Goal: Task Accomplishment & Management: Manage account settings

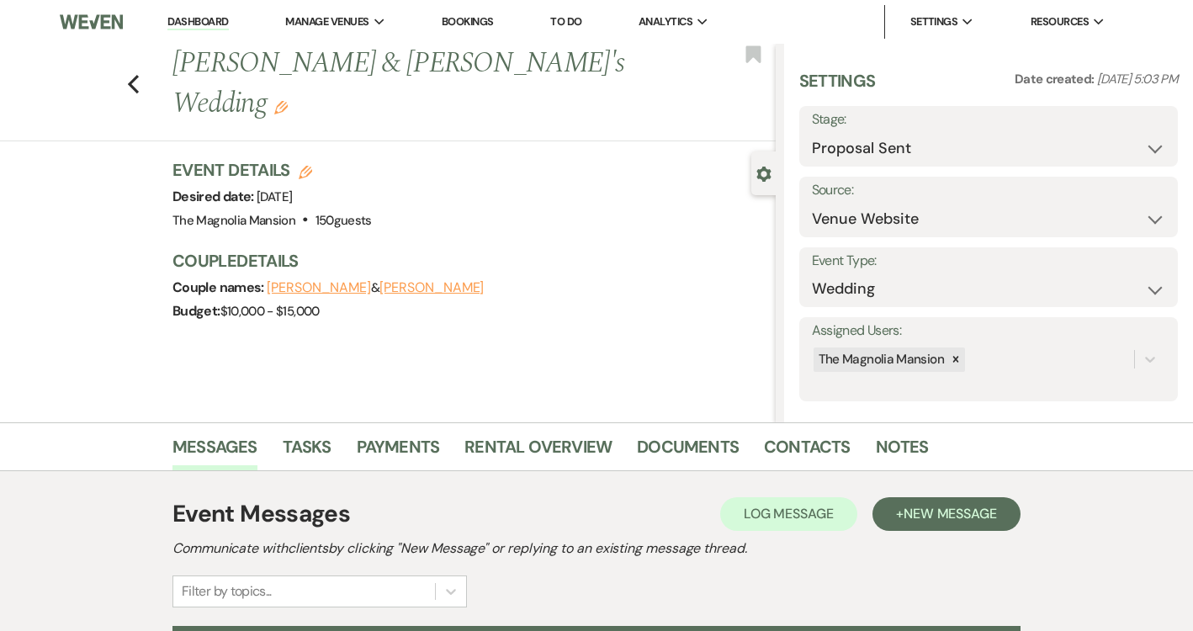
select select "6"
select select "5"
click at [128, 74] on icon "Previous" at bounding box center [133, 84] width 13 height 20
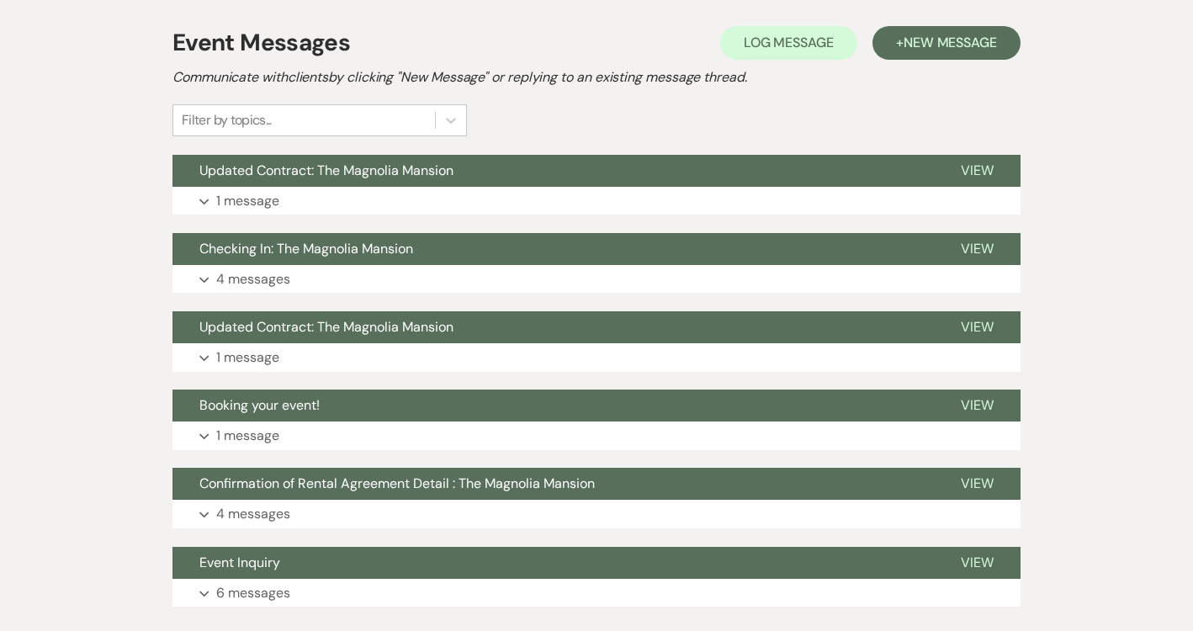
select select "6"
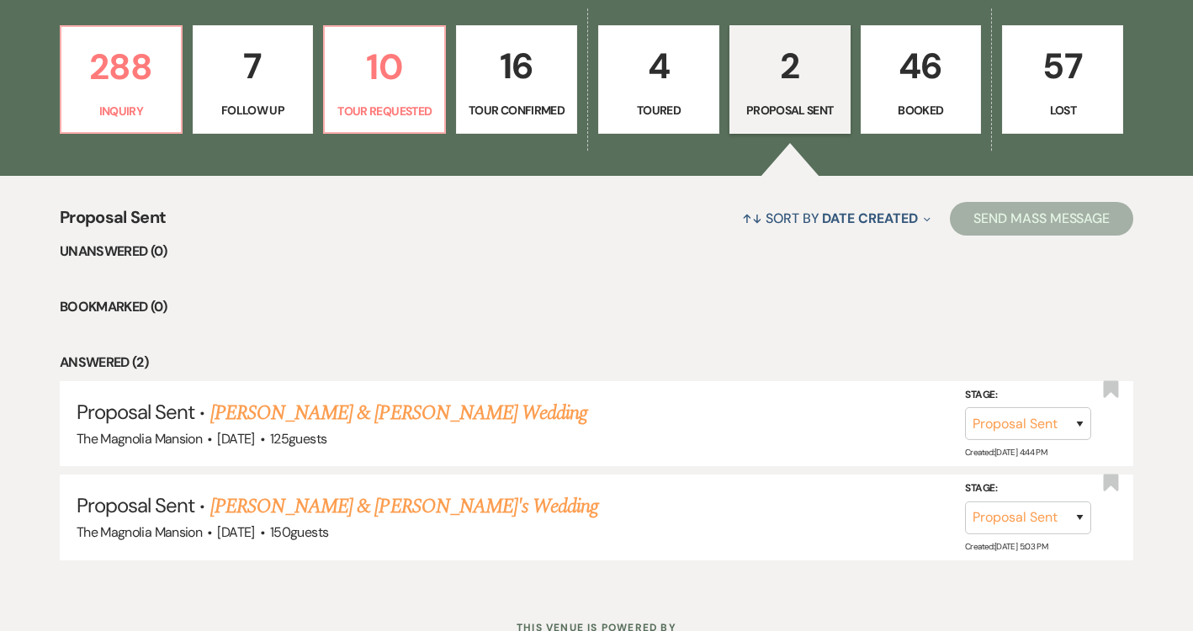
scroll to position [448, 0]
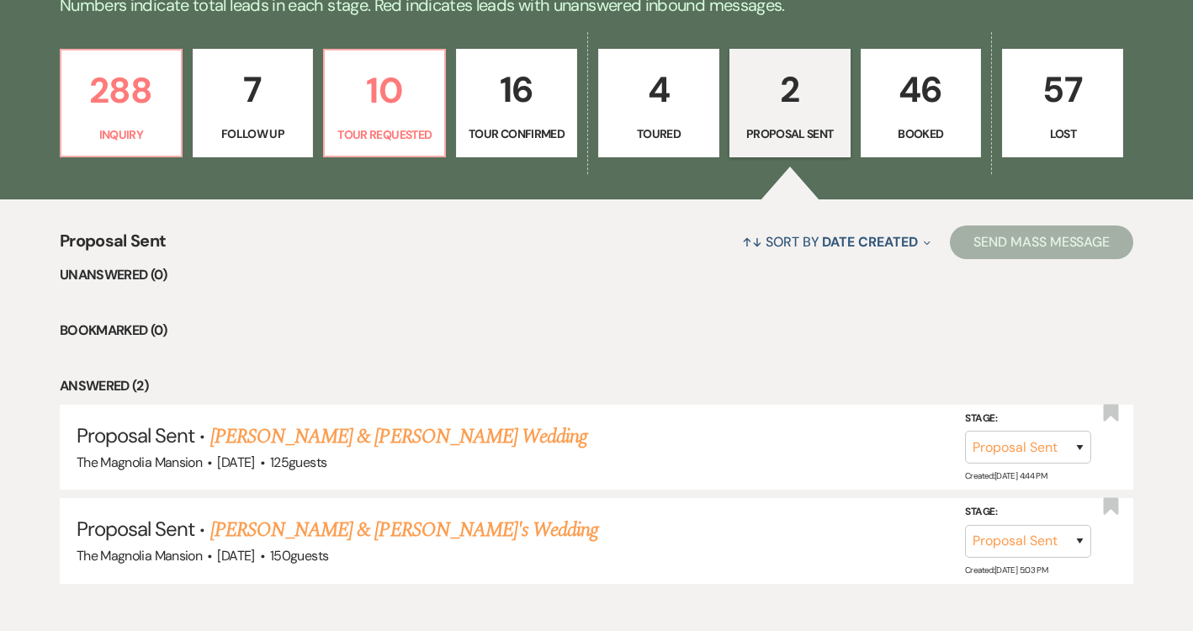
click at [771, 125] on p "Proposal Sent" at bounding box center [789, 134] width 99 height 19
click at [389, 537] on link "[PERSON_NAME] & [PERSON_NAME]'s Wedding" at bounding box center [404, 530] width 389 height 30
select select "6"
select select "5"
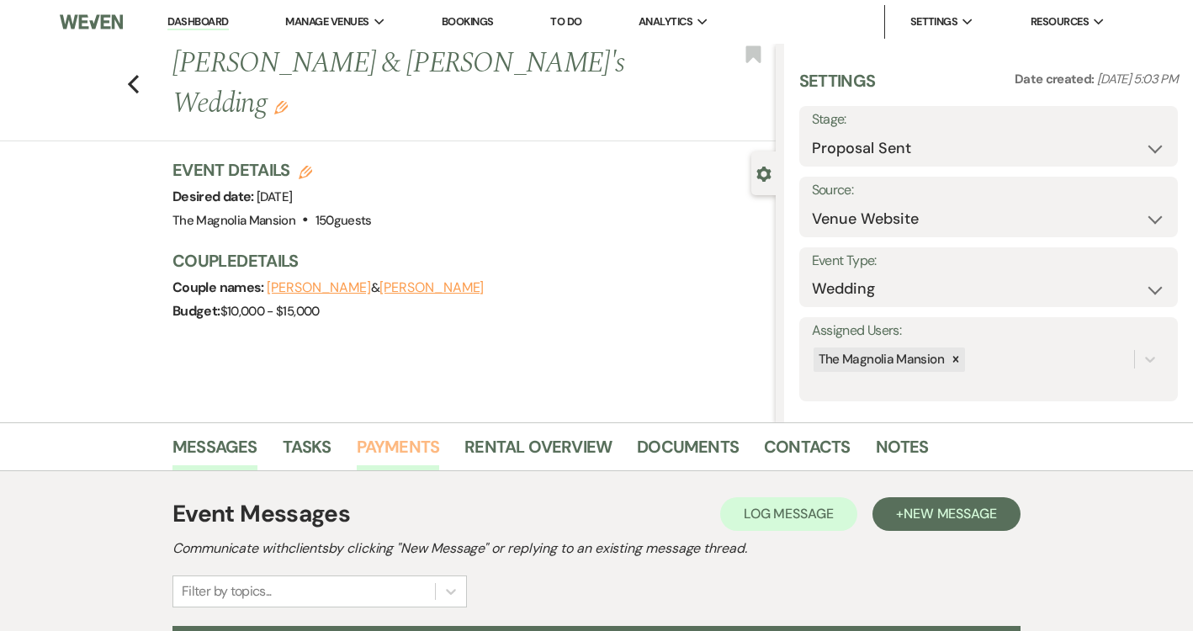
click at [373, 436] on link "Payments" at bounding box center [398, 451] width 83 height 37
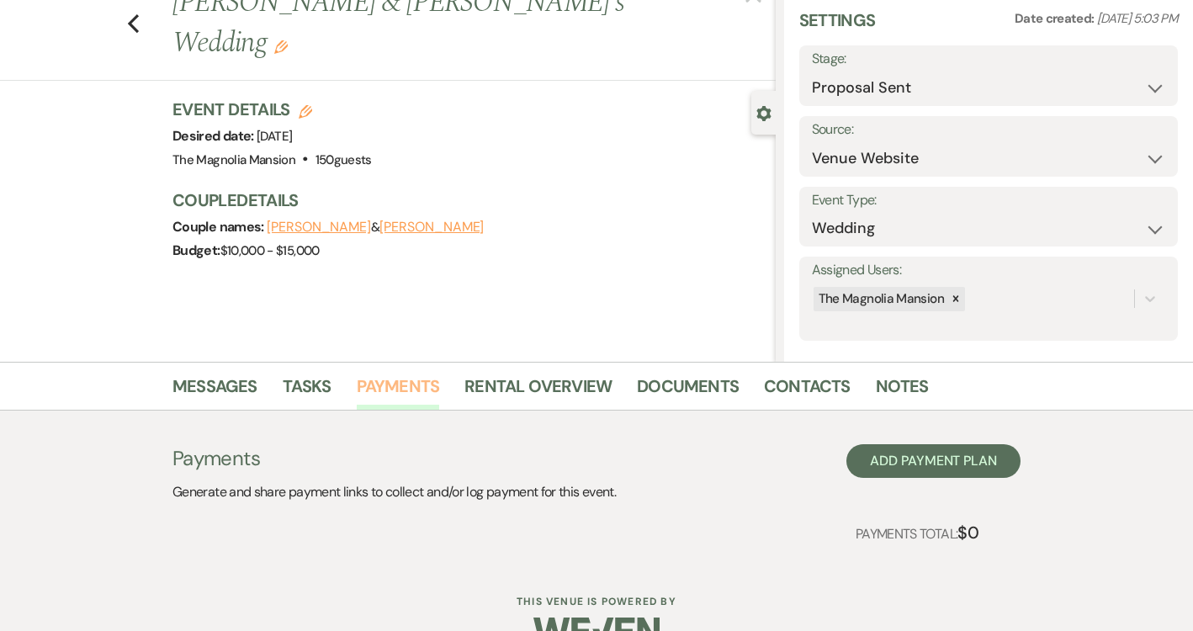
scroll to position [101, 0]
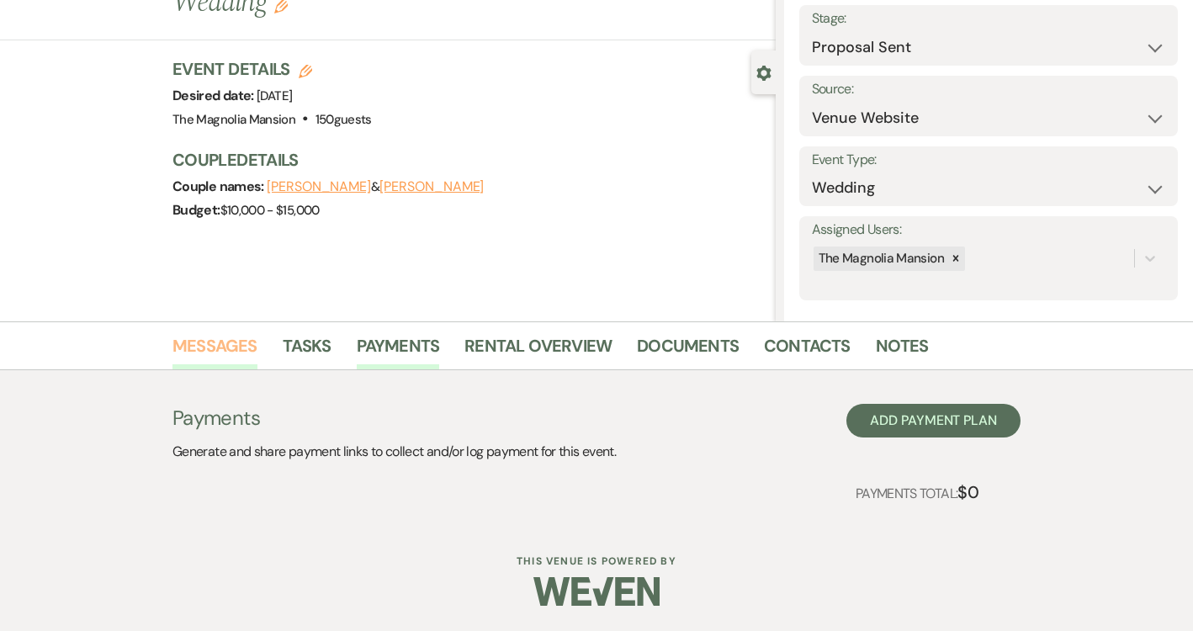
click at [233, 341] on link "Messages" at bounding box center [214, 350] width 85 height 37
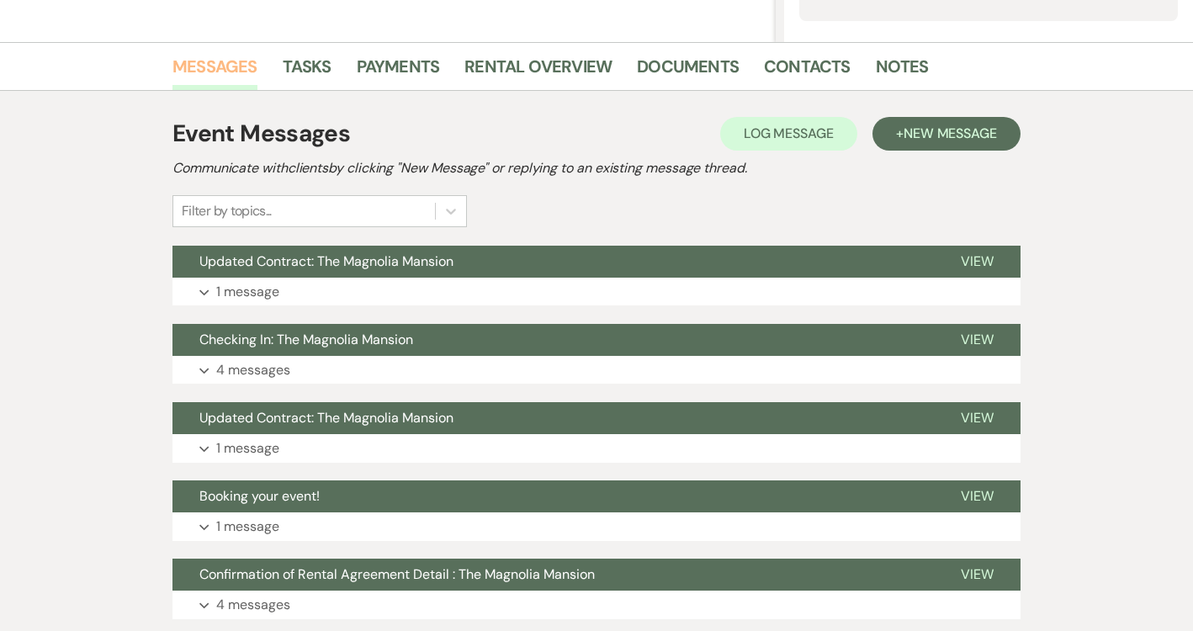
scroll to position [496, 0]
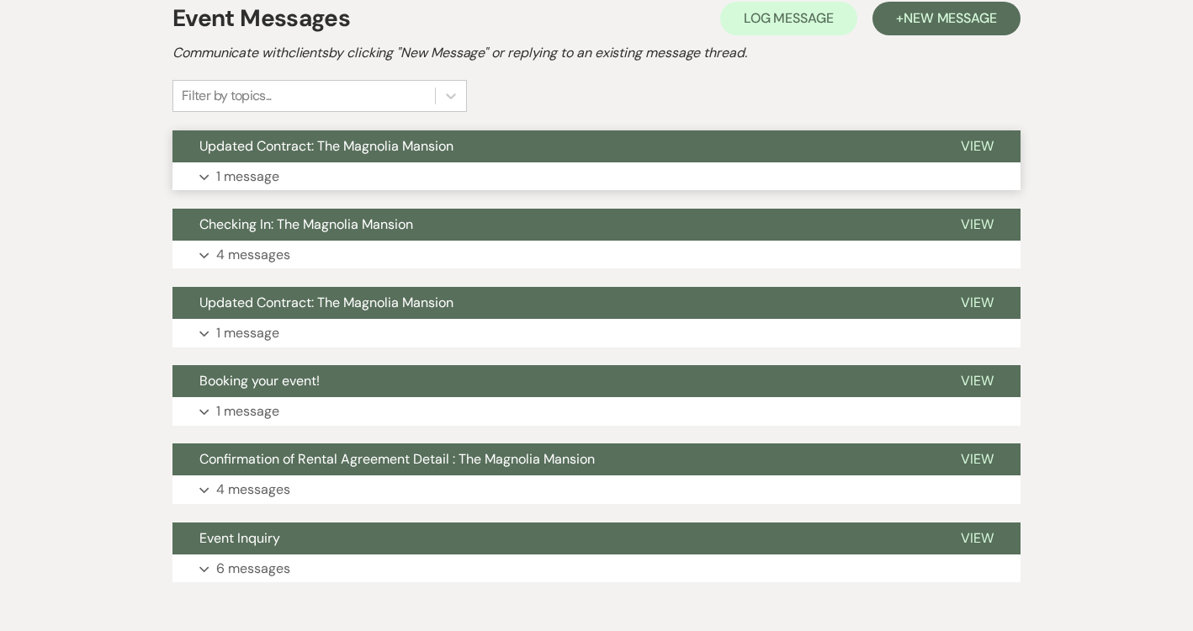
click at [407, 153] on span "Updated Contract: The Magnolia Mansion" at bounding box center [326, 146] width 254 height 18
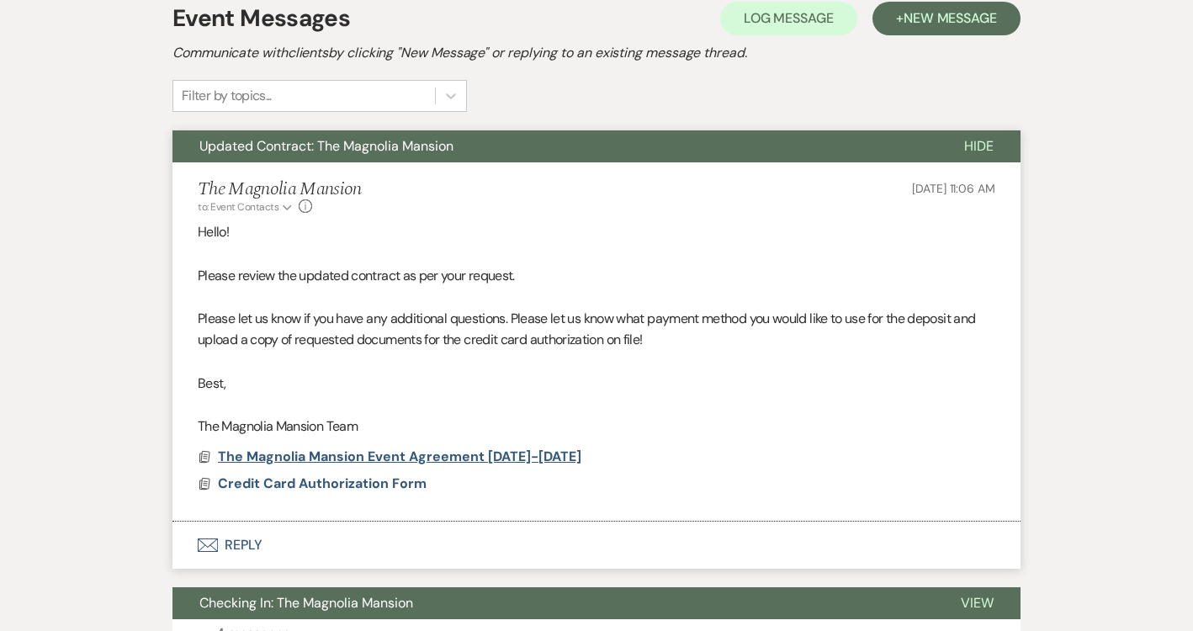
click at [384, 447] on span "The Magnolia Mansion Event Agreement 2025-2026" at bounding box center [399, 457] width 363 height 20
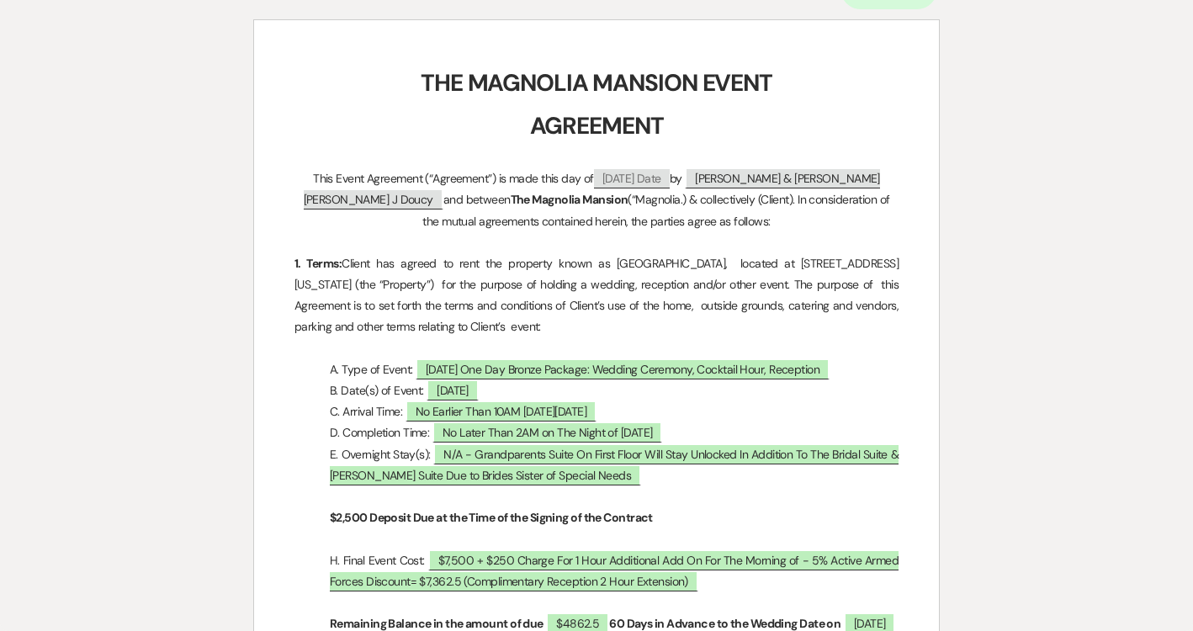
scroll to position [0, 0]
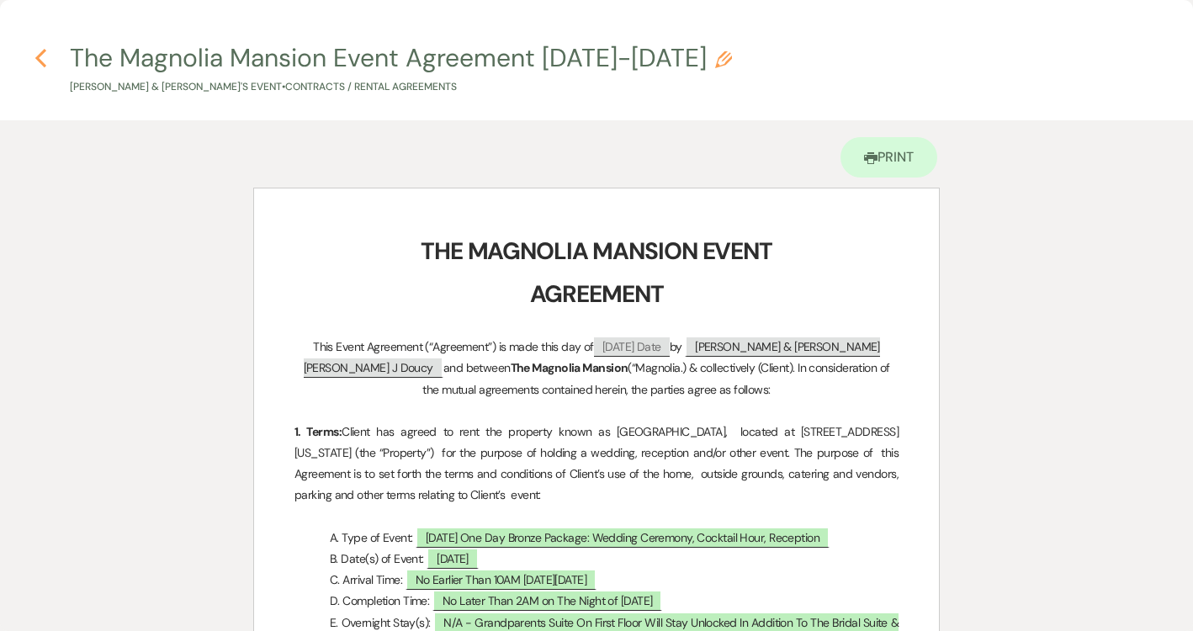
click at [36, 54] on icon "Previous" at bounding box center [40, 58] width 13 height 20
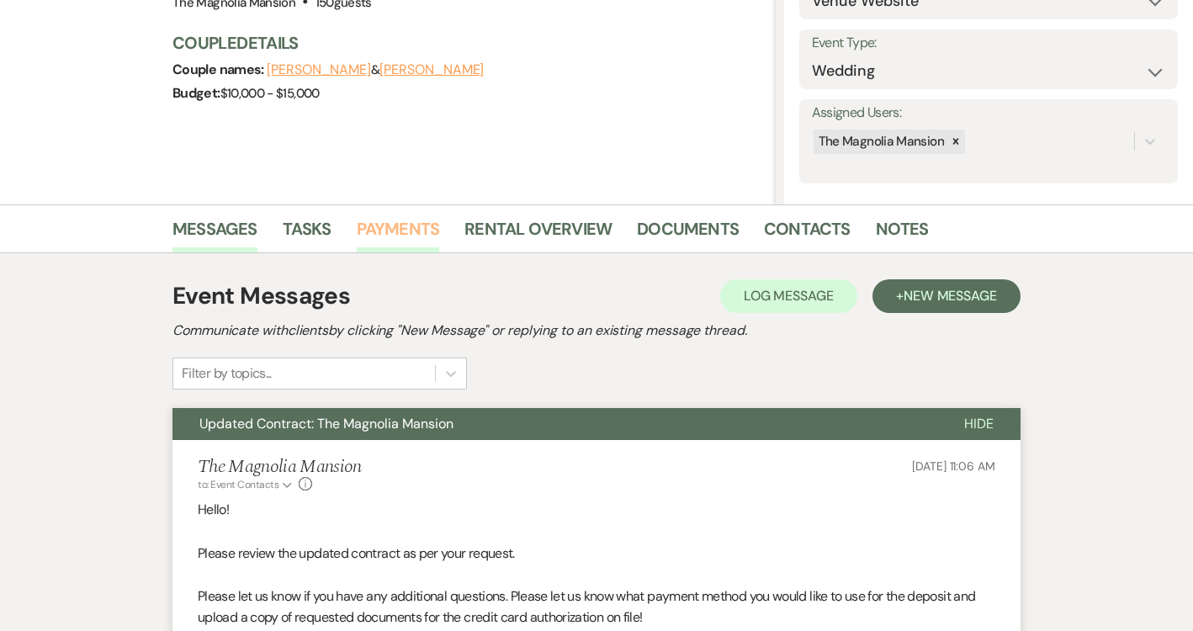
click at [389, 220] on link "Payments" at bounding box center [398, 233] width 83 height 37
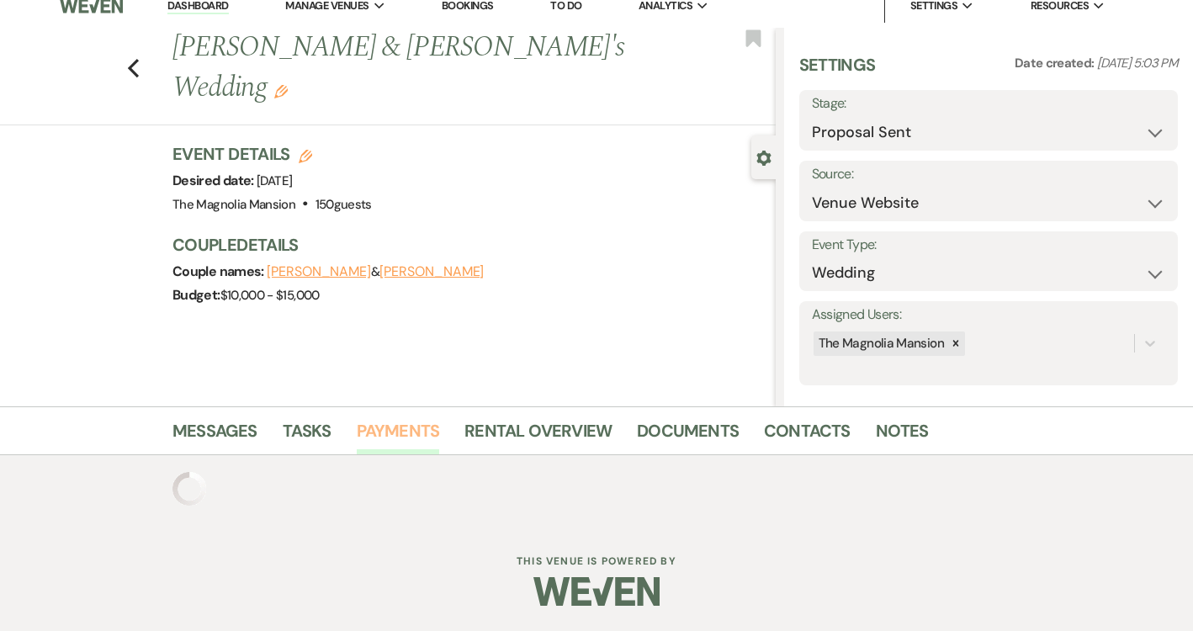
scroll to position [101, 0]
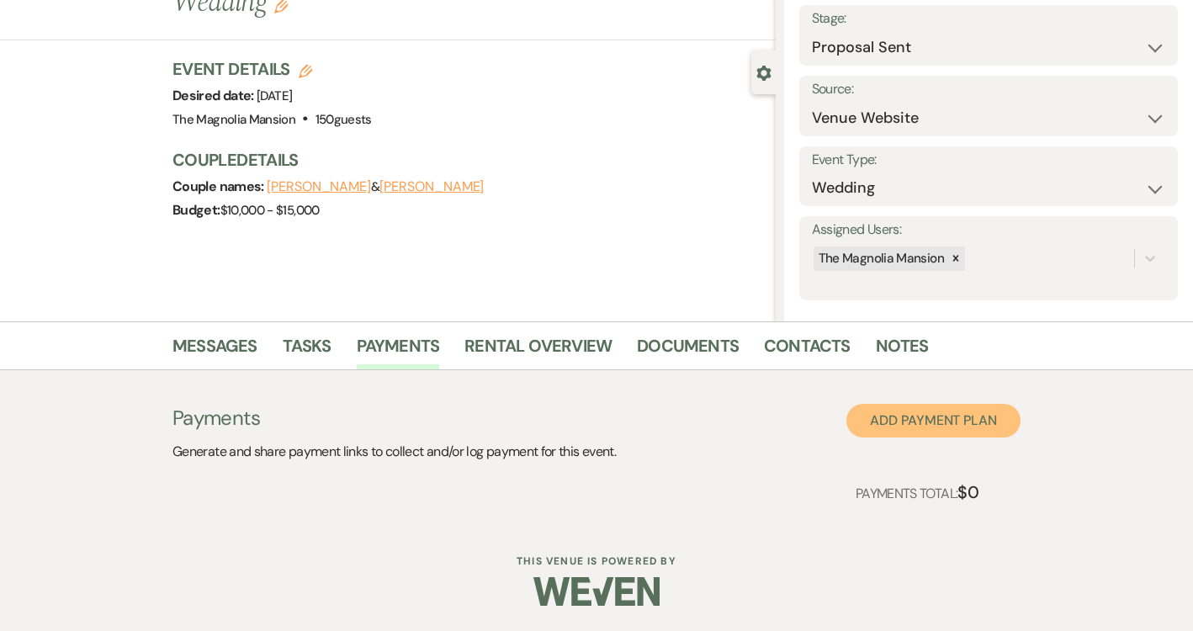
click at [867, 427] on button "Add Payment Plan" at bounding box center [933, 421] width 174 height 34
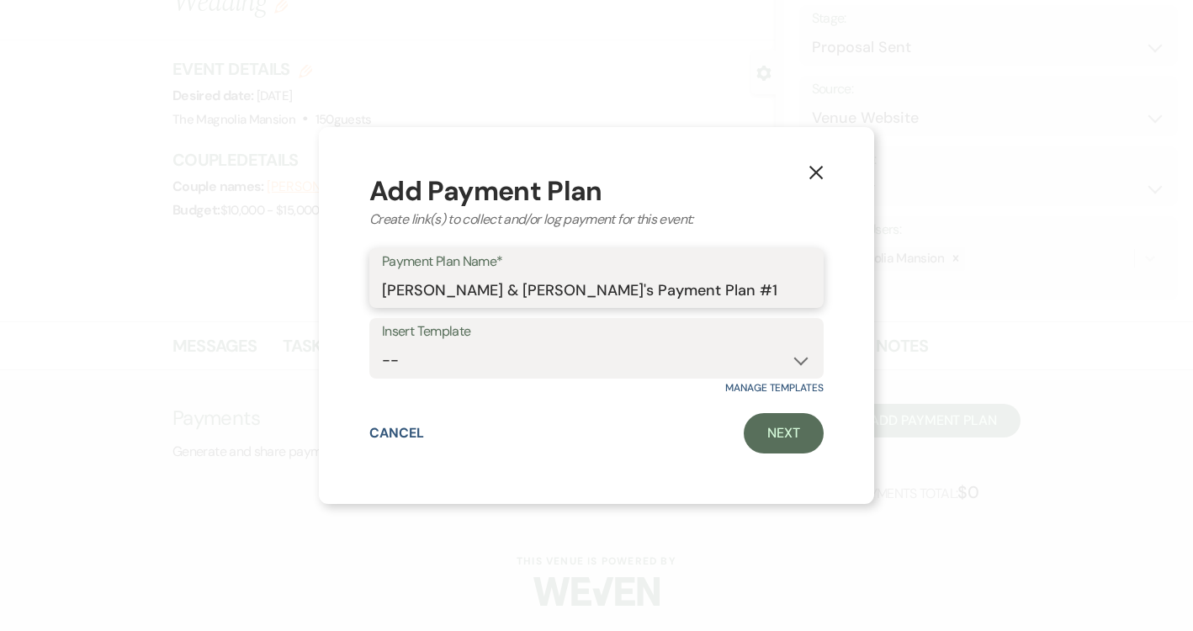
click at [756, 289] on input "Collin Walker & Candice Doucy's Payment Plan #1" at bounding box center [596, 289] width 429 height 33
type input "Collin Walker & Candice Doucy's Payment Plan"
click at [779, 428] on link "Next" at bounding box center [784, 433] width 80 height 40
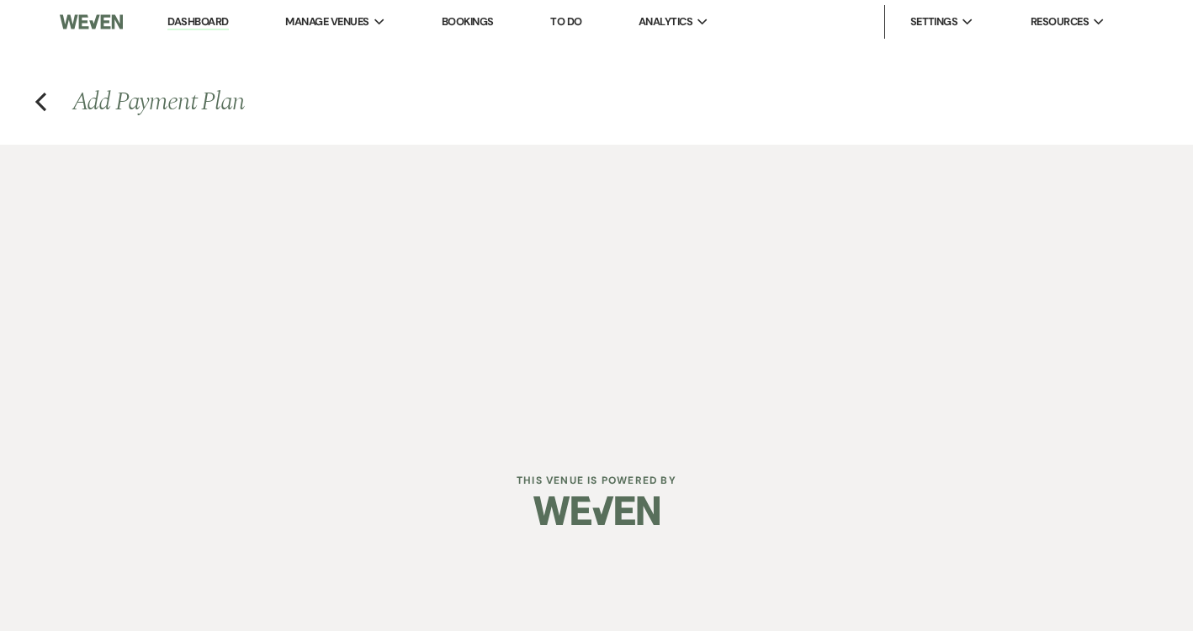
select select "2"
select select "percentage"
select select "false"
select select "client"
select select "weeks"
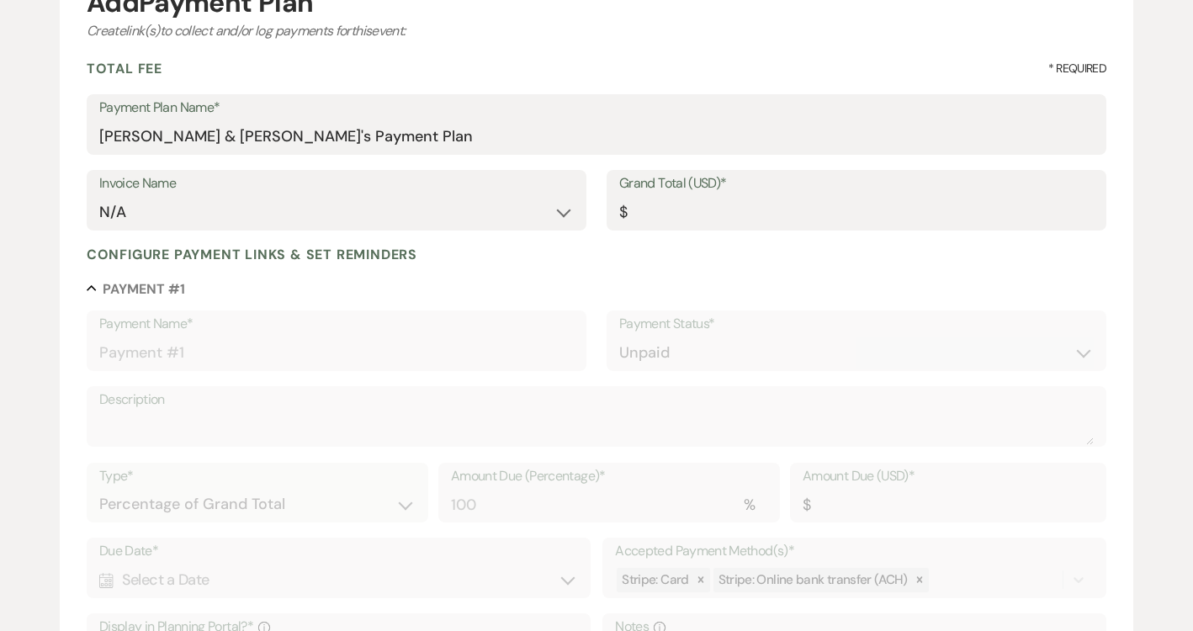
scroll to position [206, 0]
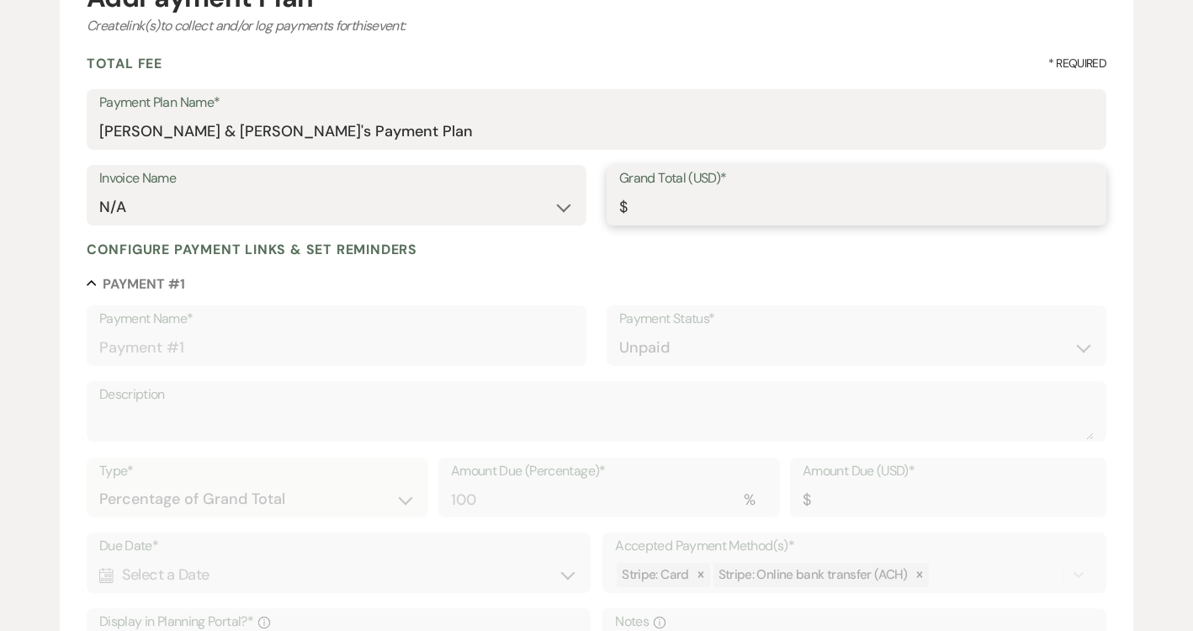
click at [668, 215] on input "Grand Total (USD)*" at bounding box center [856, 207] width 475 height 33
type input "7"
type input "7.00"
type input "2"
type input "2.00"
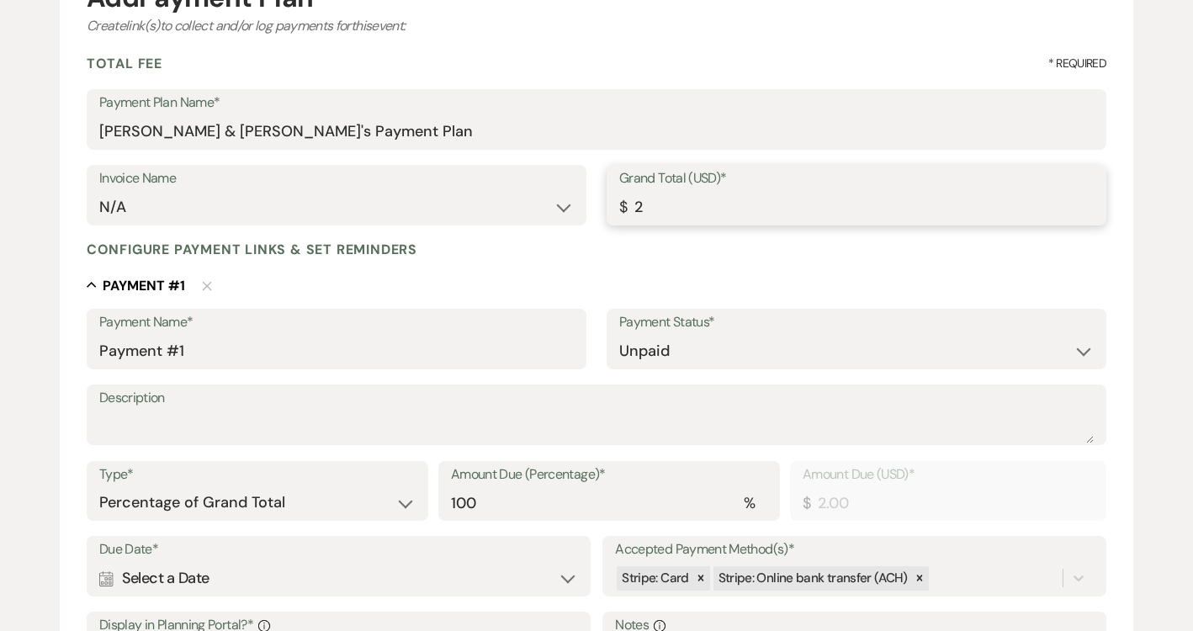
type input "25"
type input "25.00"
type input "258"
type input "258.00"
type input "2587"
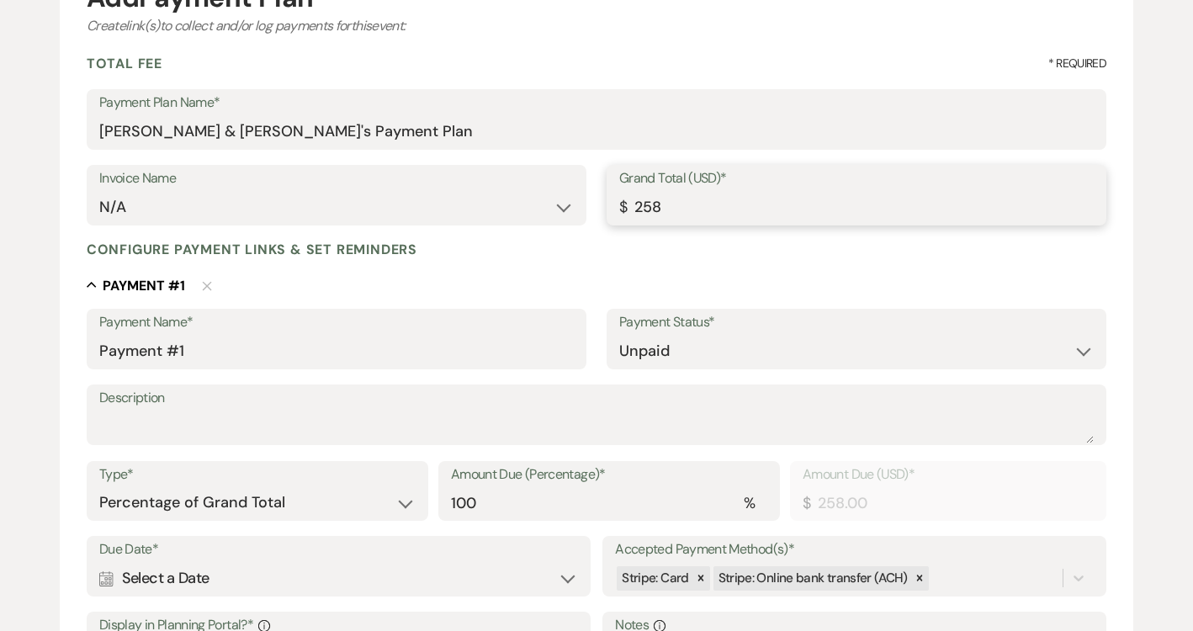
type input "2587.00"
type input "2587.5"
type input "2587.50"
click at [367, 359] on input "Payment #1" at bounding box center [336, 351] width 475 height 33
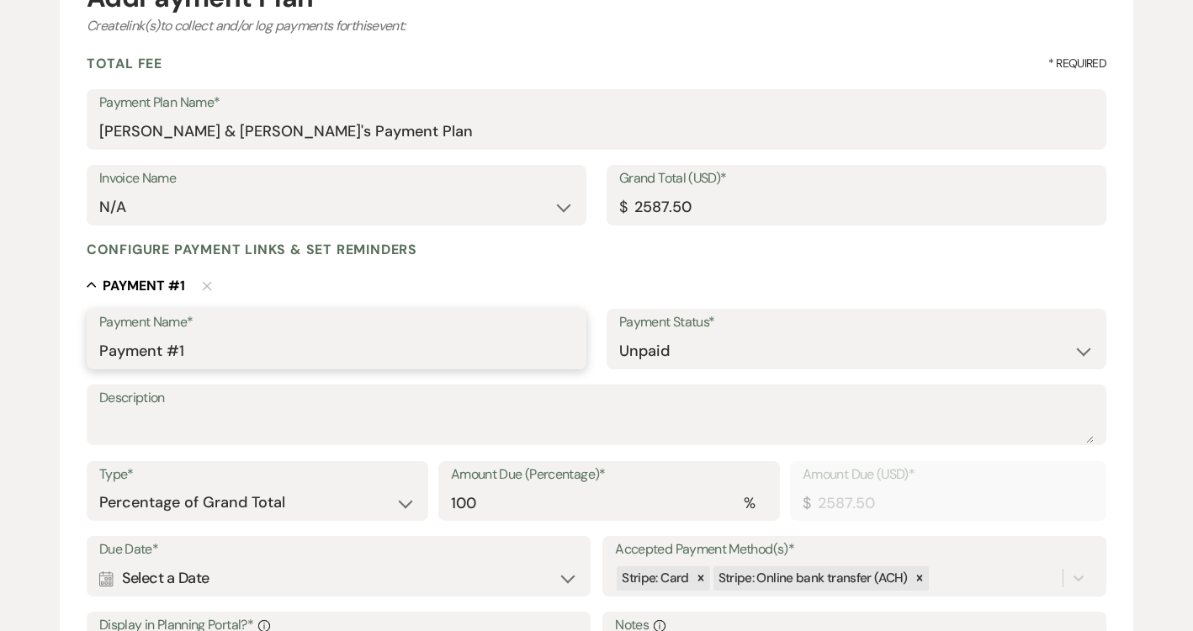
click at [367, 359] on input "Payment #1" at bounding box center [336, 351] width 475 height 33
type input "D"
type input "Initial Deposit + 3.5% Online Card Fee"
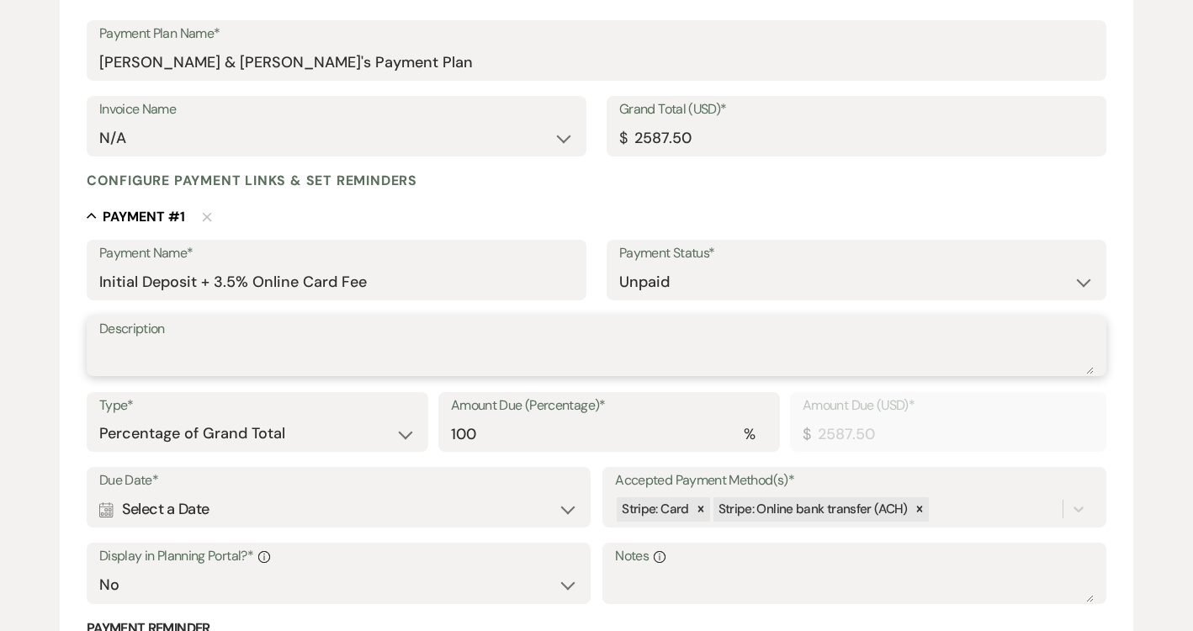
click at [384, 358] on textarea "Description" at bounding box center [596, 358] width 995 height 34
type textarea "I"
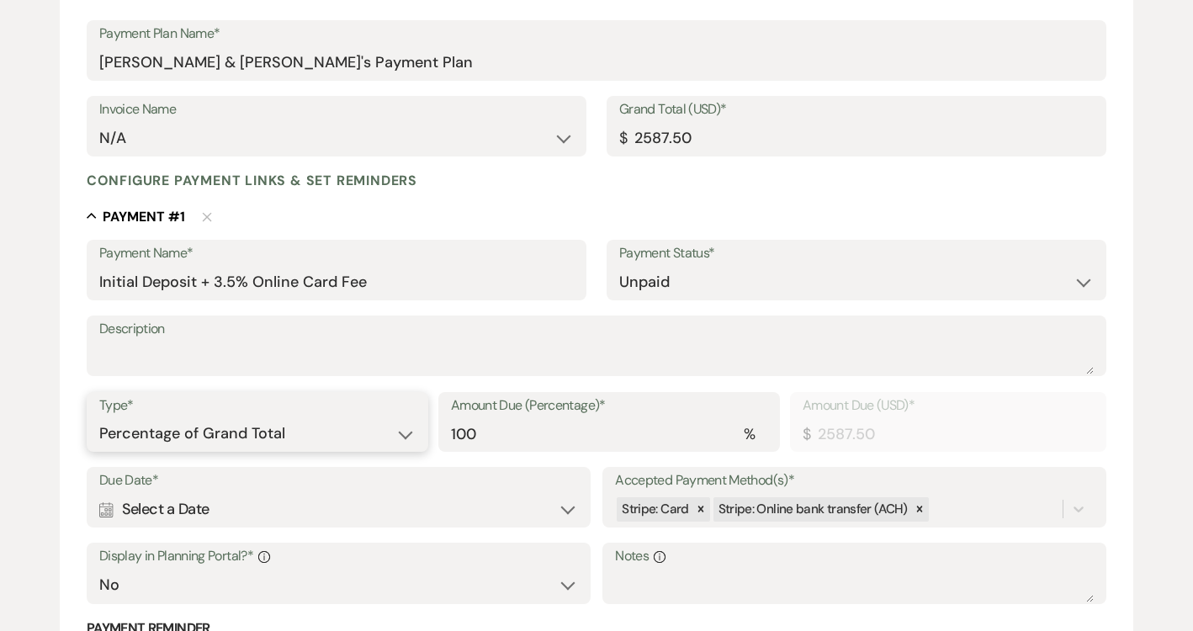
click at [384, 421] on select "Dollar Amount Percentage of Grand Total" at bounding box center [257, 433] width 316 height 33
select select "flat"
click at [99, 417] on select "Dollar Amount Percentage of Grand Total" at bounding box center [257, 433] width 316 height 33
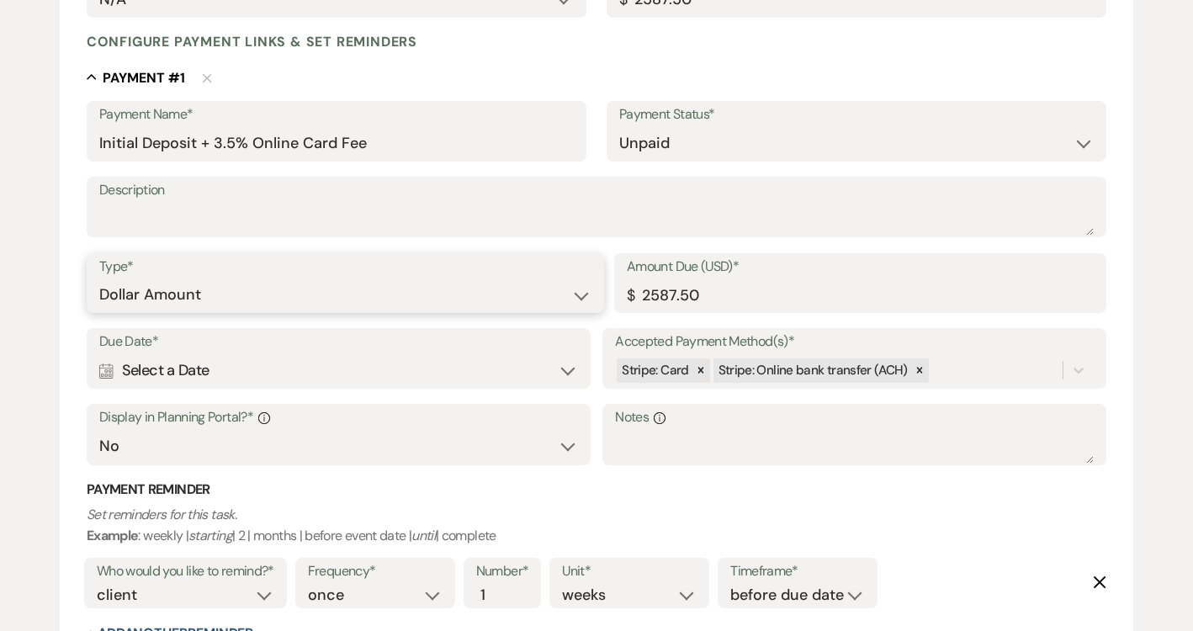
scroll to position [428, 0]
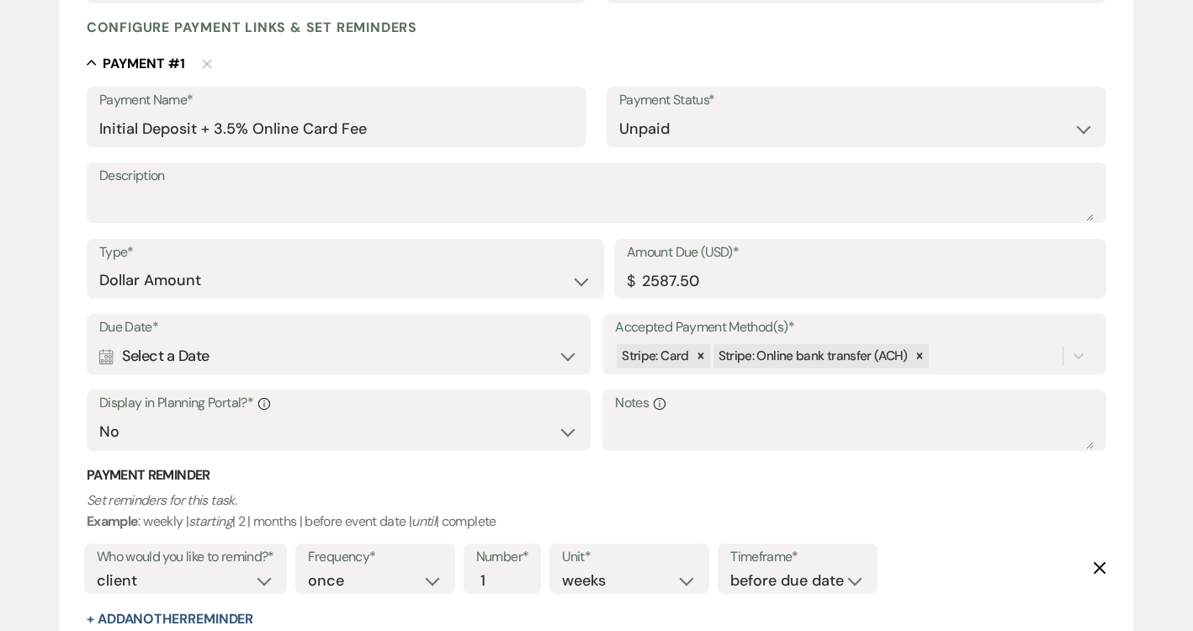
click at [438, 342] on div "Calendar Select a Date Expand" at bounding box center [338, 356] width 479 height 33
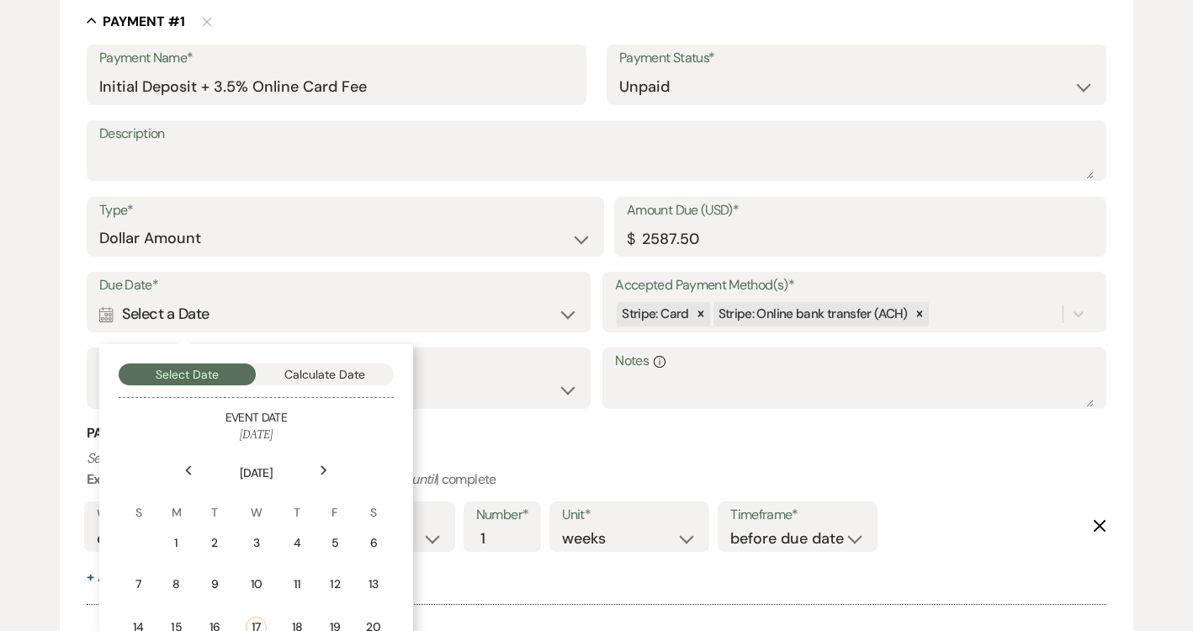
scroll to position [653, 0]
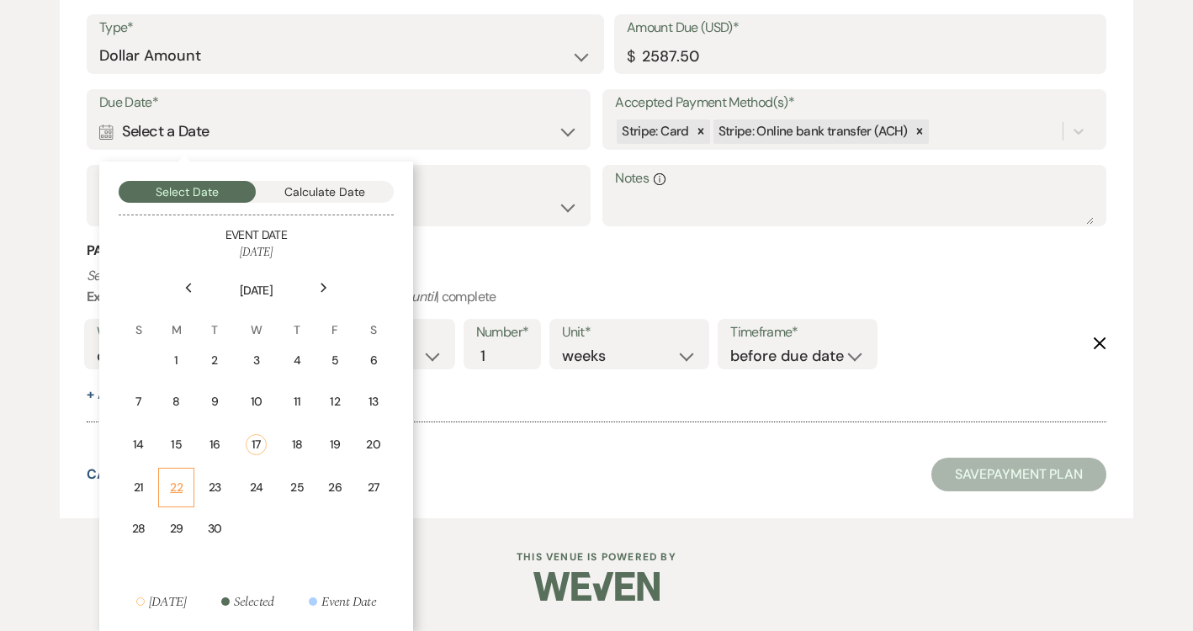
click at [166, 475] on td "22" at bounding box center [176, 488] width 36 height 40
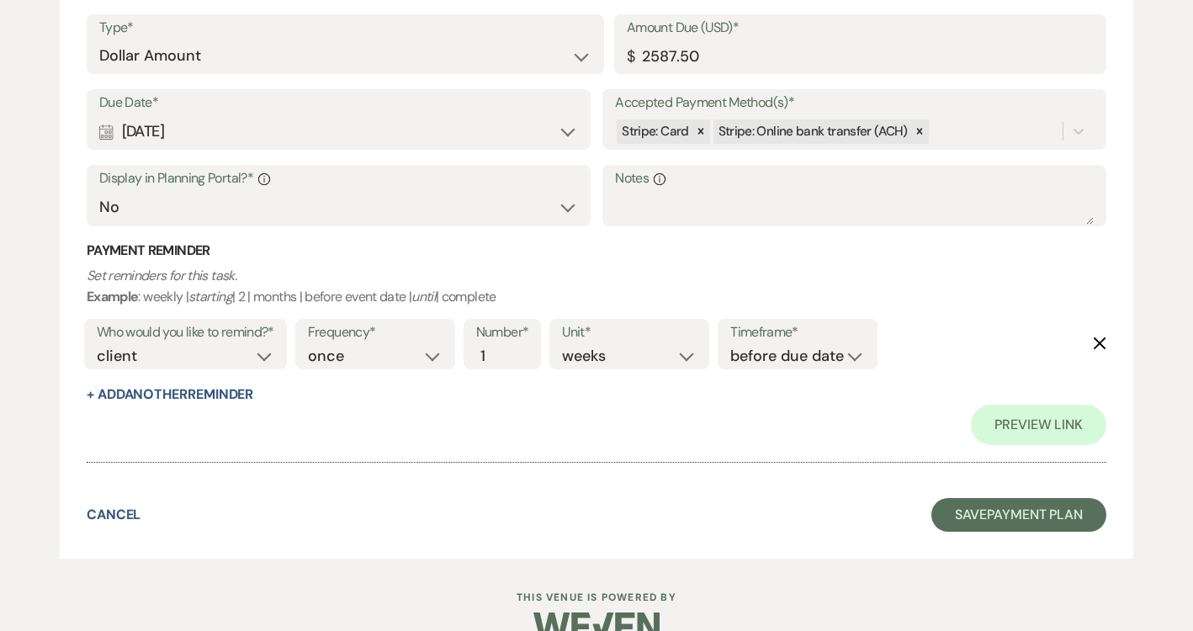
scroll to position [652, 0]
click at [1021, 516] on button "Save Payment Plan" at bounding box center [1018, 516] width 175 height 34
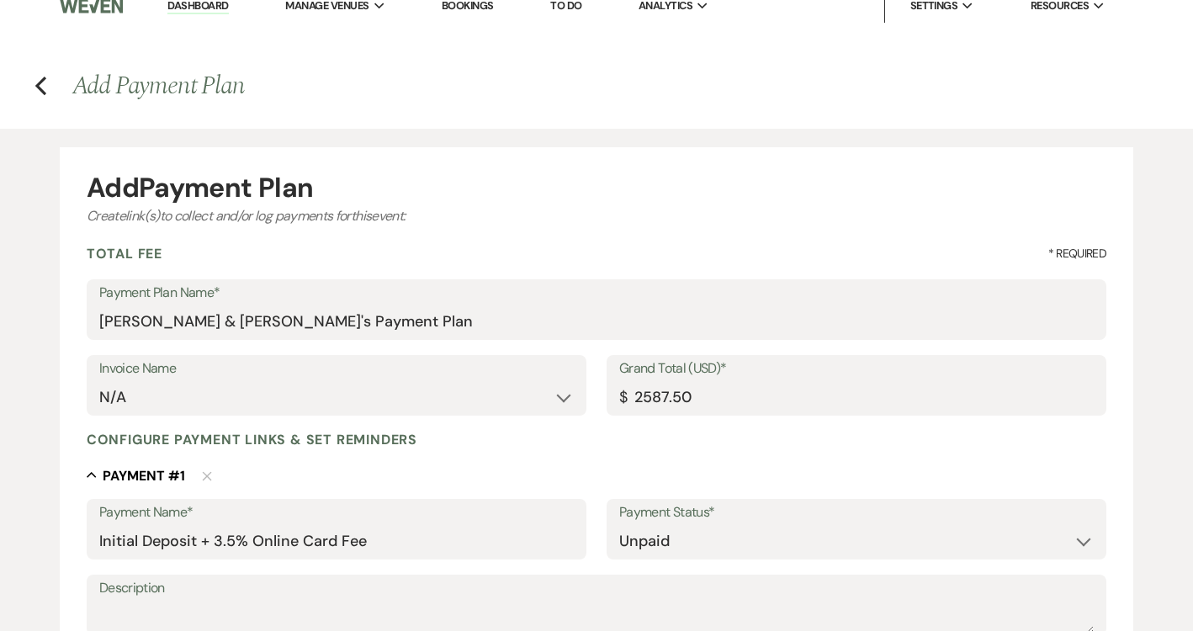
select select "6"
select select "5"
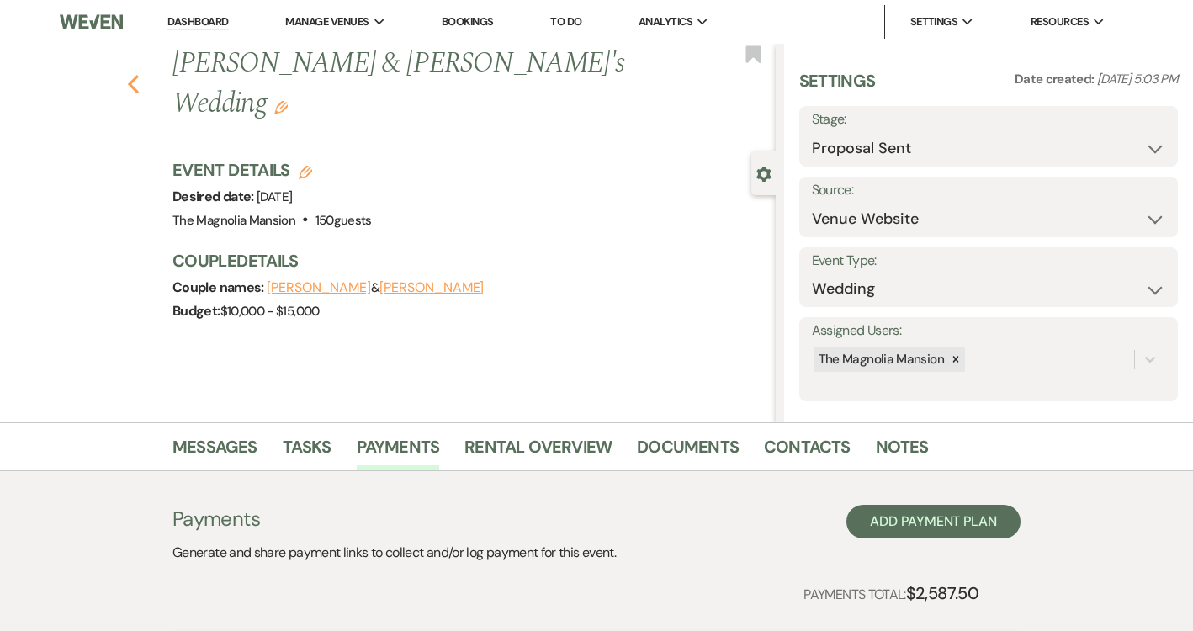
click at [129, 74] on icon "Previous" at bounding box center [133, 84] width 13 height 20
select select "6"
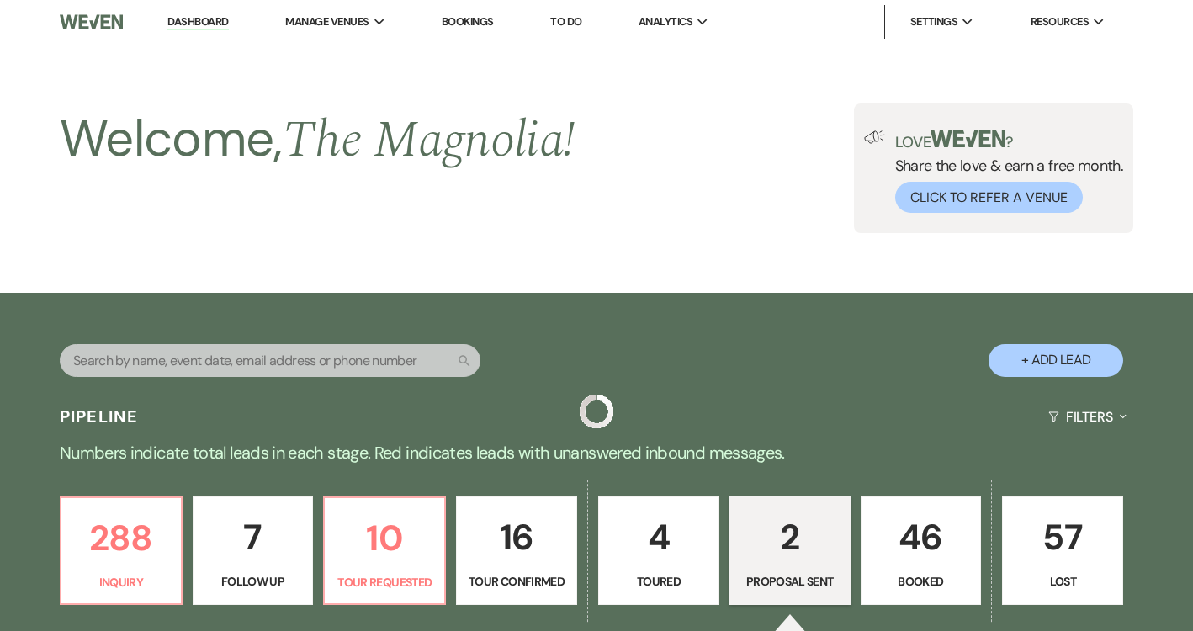
scroll to position [448, 0]
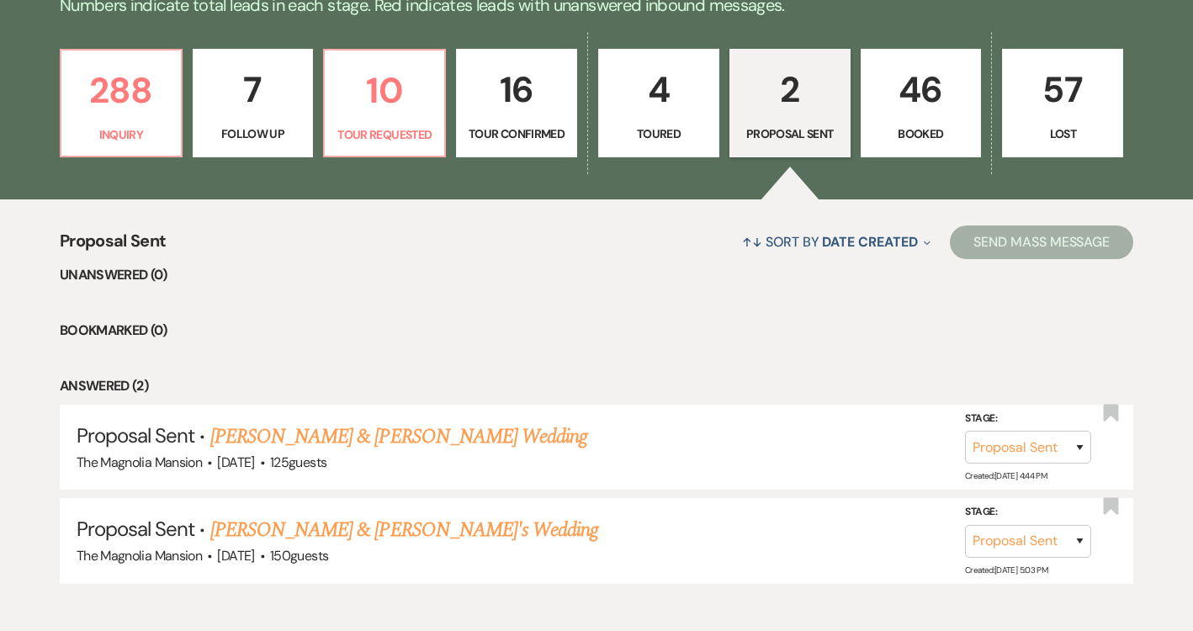
click at [908, 113] on p "46" at bounding box center [921, 89] width 99 height 56
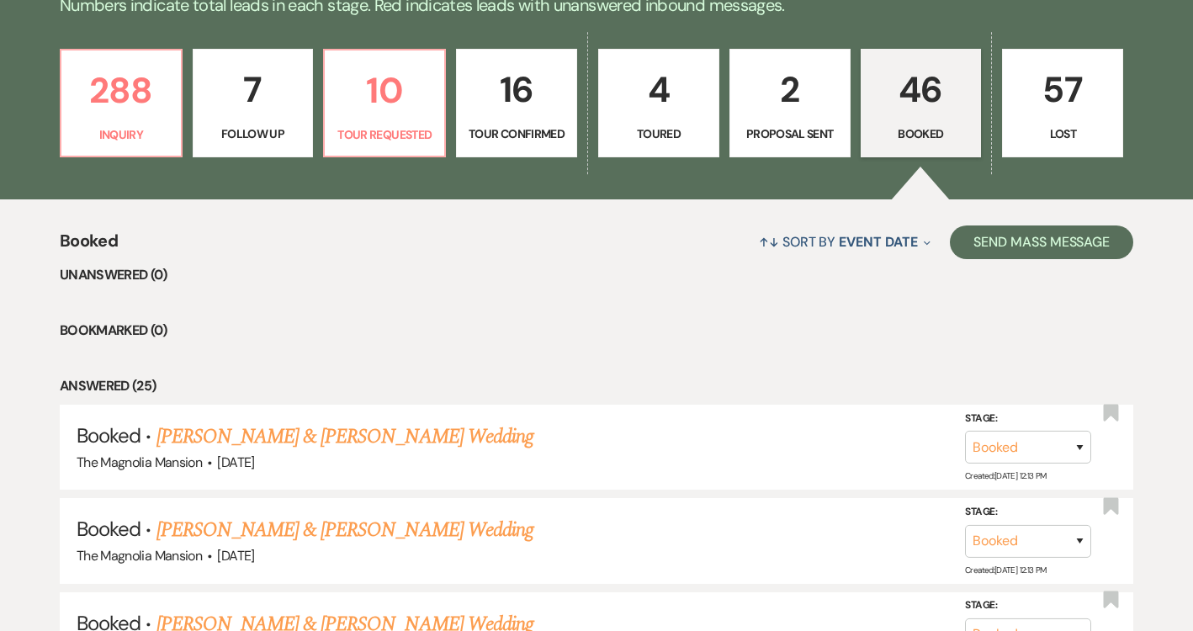
click at [761, 98] on p "2" at bounding box center [789, 89] width 99 height 56
select select "6"
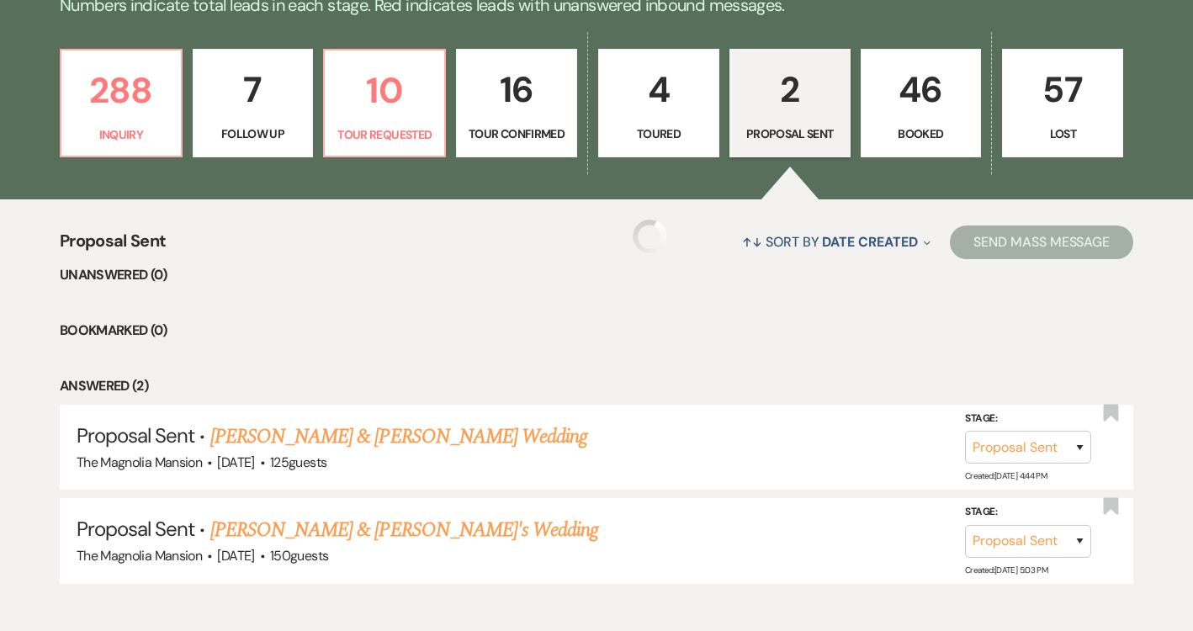
select select "6"
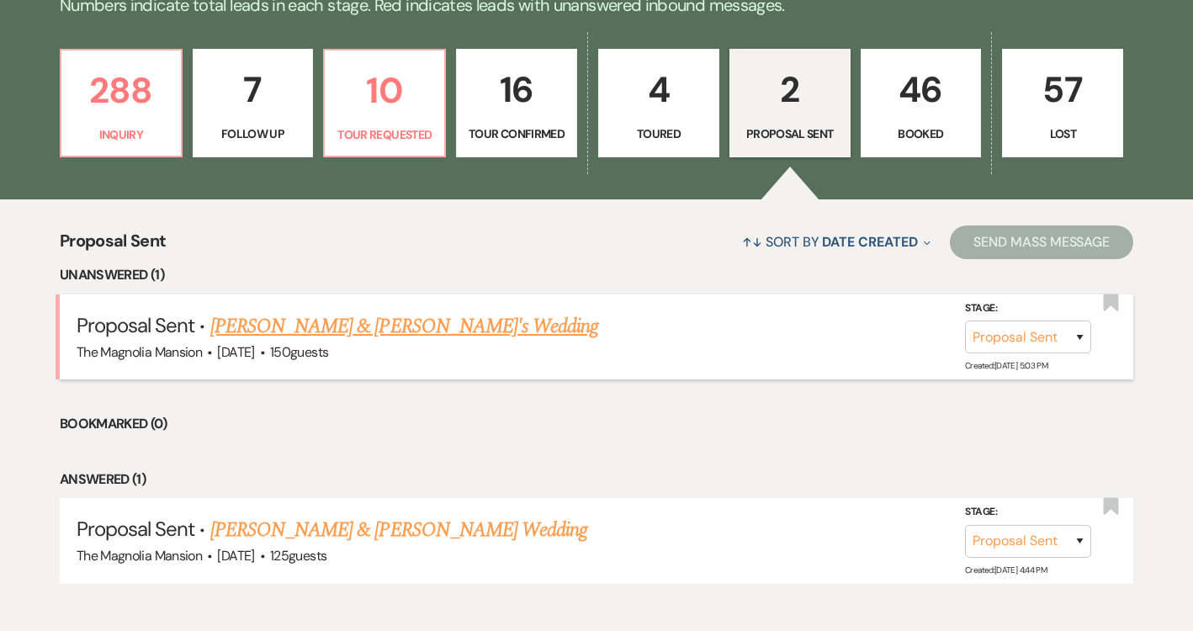
click at [353, 333] on link "[PERSON_NAME] & [PERSON_NAME]'s Wedding" at bounding box center [404, 326] width 389 height 30
select select "6"
select select "5"
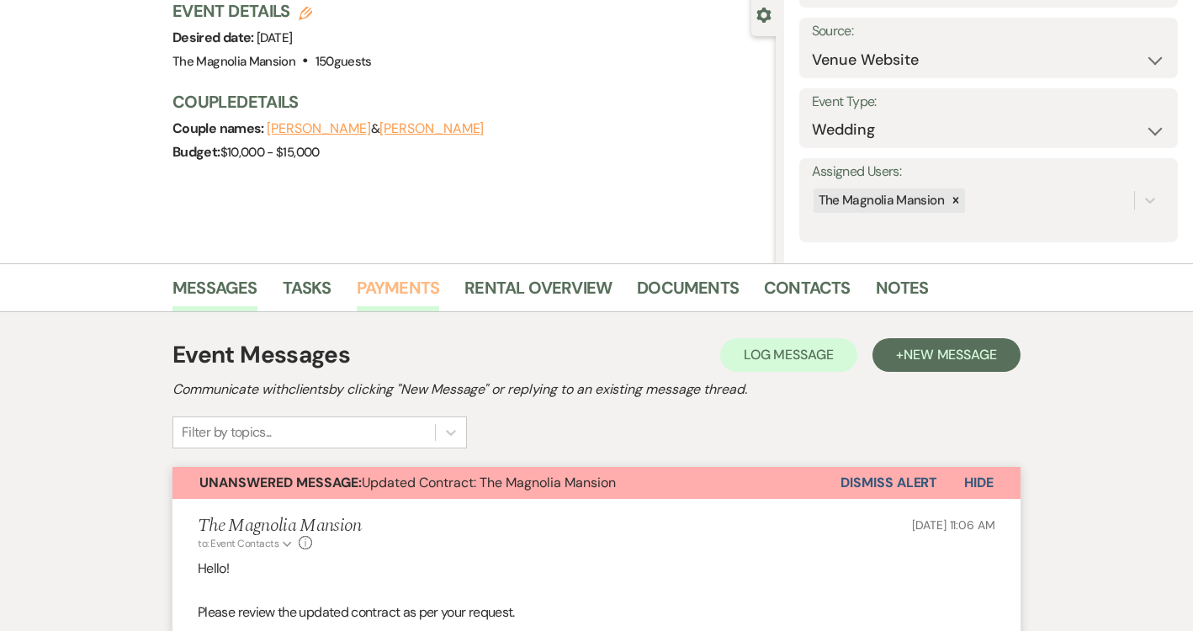
click at [397, 285] on link "Payments" at bounding box center [398, 292] width 83 height 37
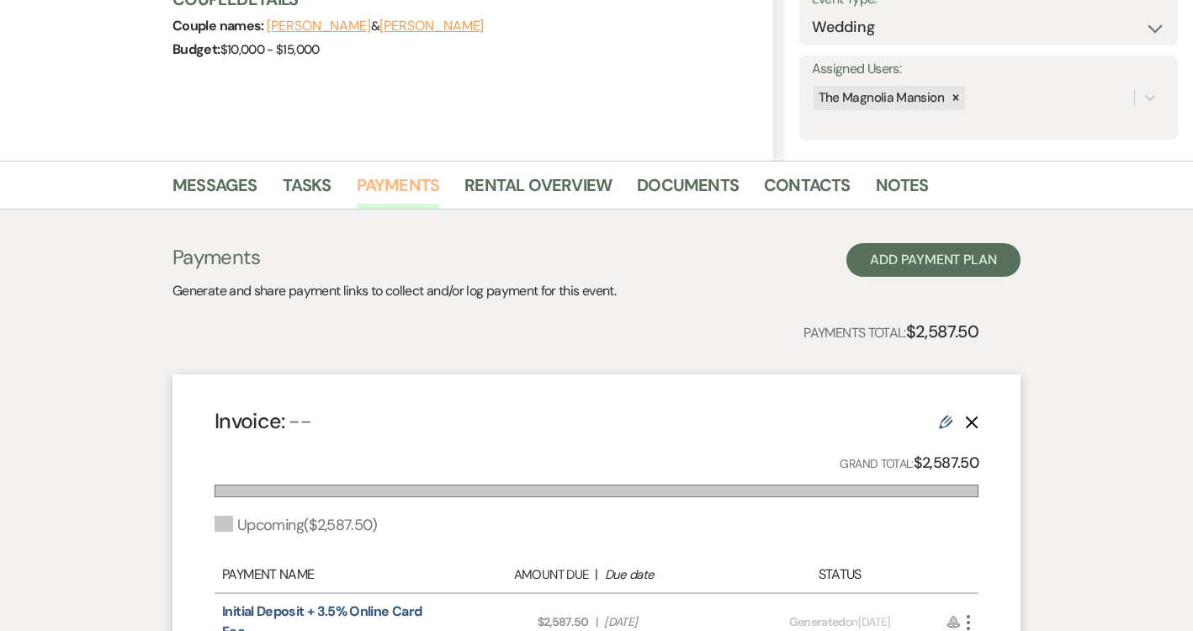
scroll to position [401, 0]
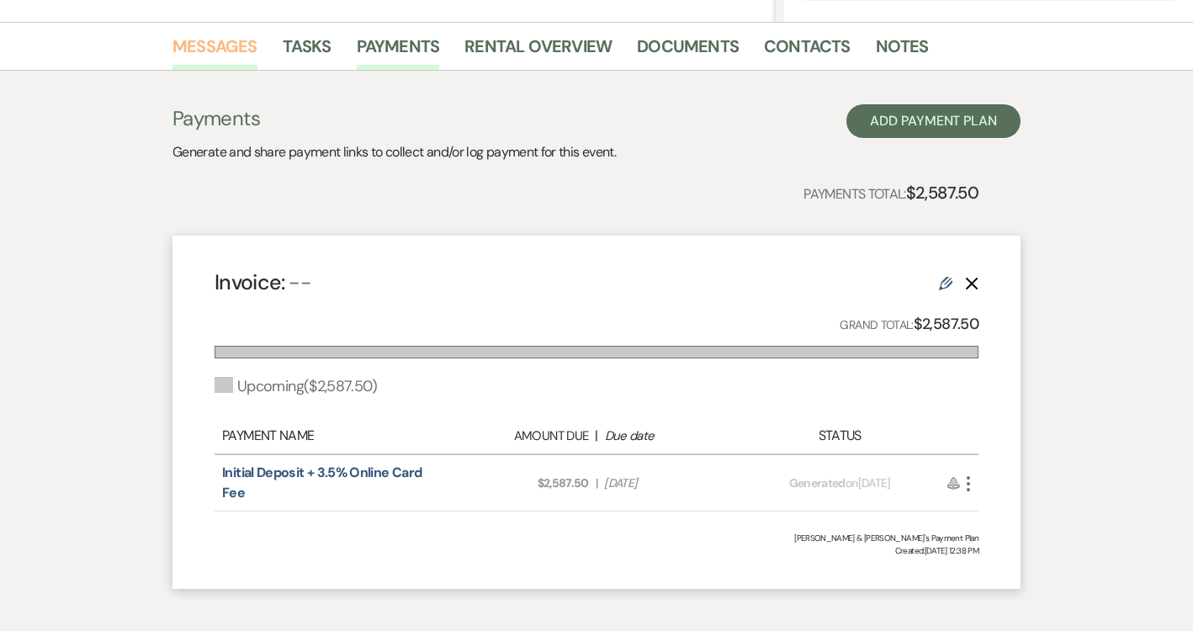
click at [232, 59] on link "Messages" at bounding box center [214, 51] width 85 height 37
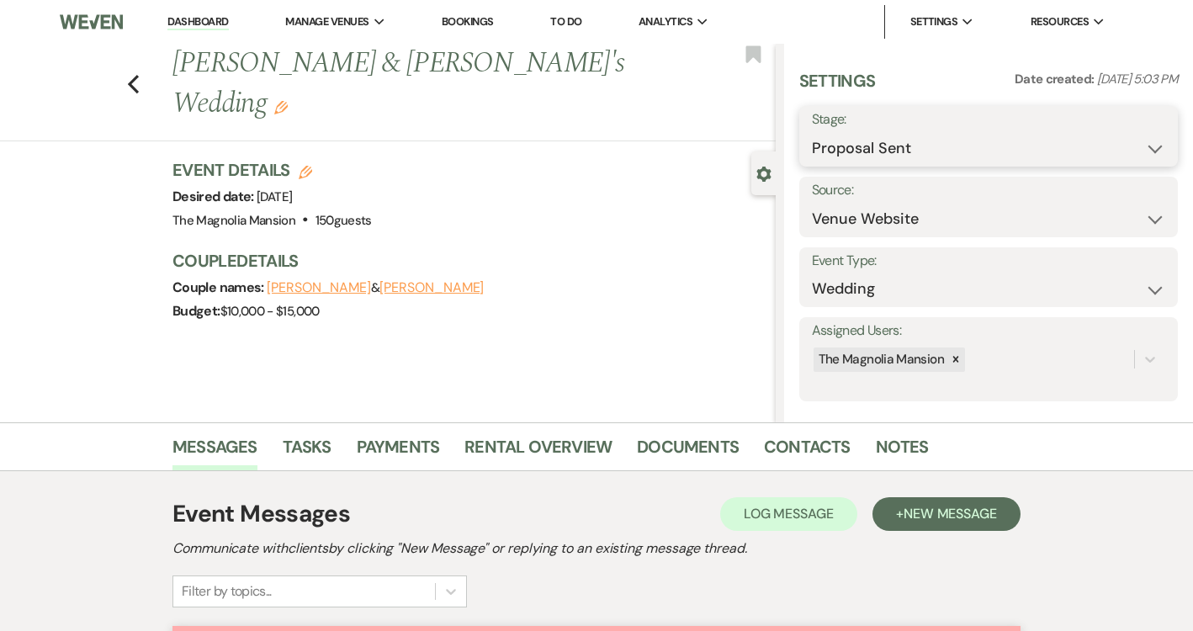
click at [897, 154] on select "Inquiry Follow Up Tour Requested Tour Confirmed Toured Proposal Sent Booked Lost" at bounding box center [988, 148] width 353 height 33
select select "7"
click at [812, 132] on select "Inquiry Follow Up Tour Requested Tour Confirmed Toured Proposal Sent Booked Lost" at bounding box center [988, 148] width 353 height 33
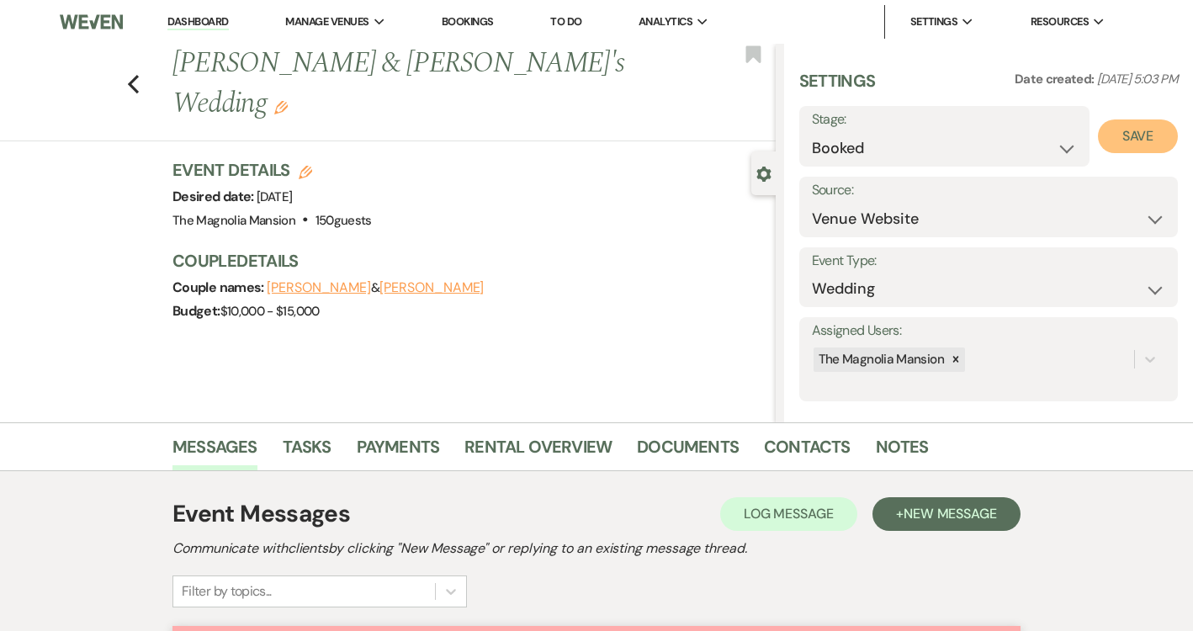
click at [1117, 134] on button "Save" at bounding box center [1138, 136] width 80 height 34
select select "1"
select select "841"
select select "false"
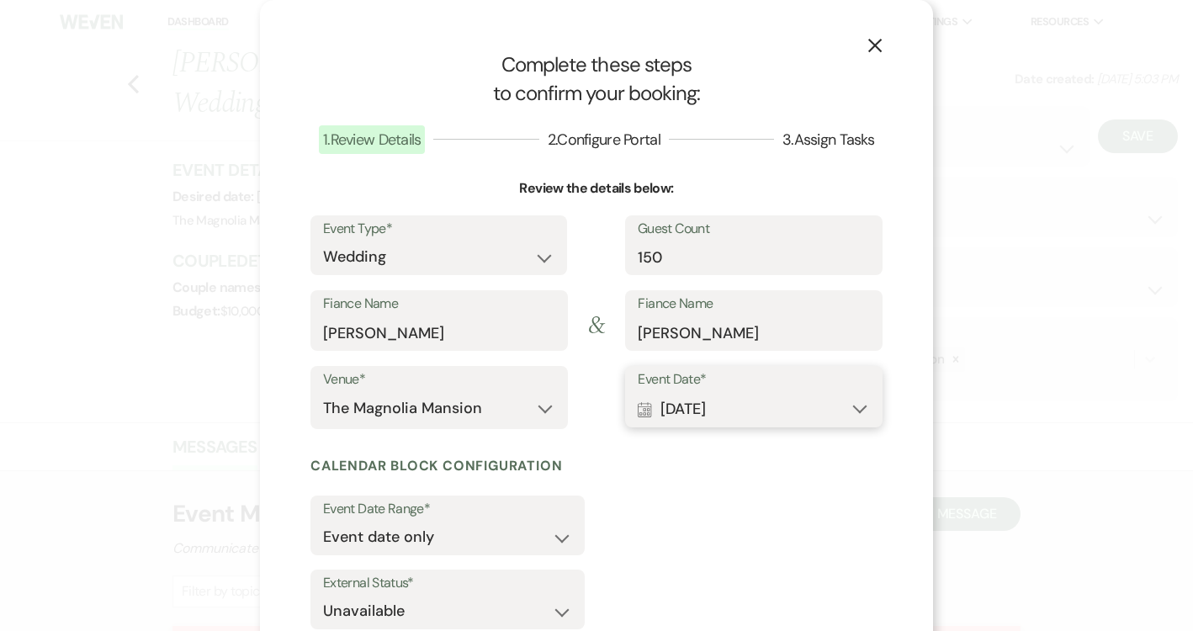
click at [761, 416] on button "Calendar Jun 20, 2026 Expand" at bounding box center [754, 409] width 232 height 34
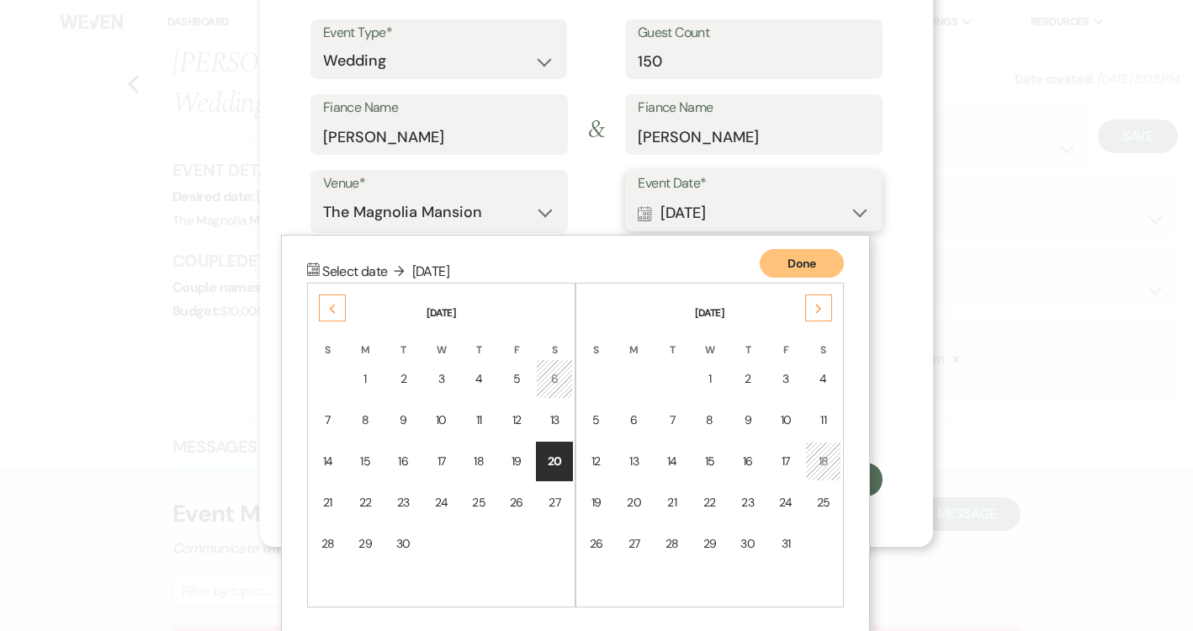
scroll to position [198, 0]
click at [594, 454] on div "12" at bounding box center [596, 460] width 14 height 18
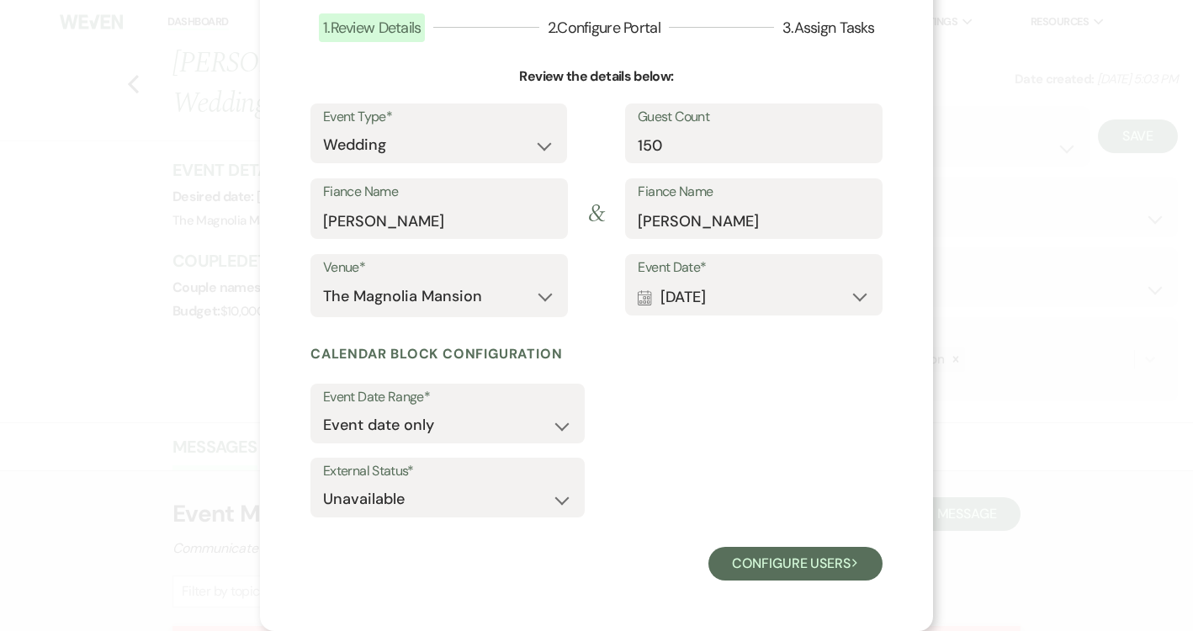
scroll to position [111, 0]
click at [757, 562] on button "Configure users Next" at bounding box center [795, 565] width 174 height 34
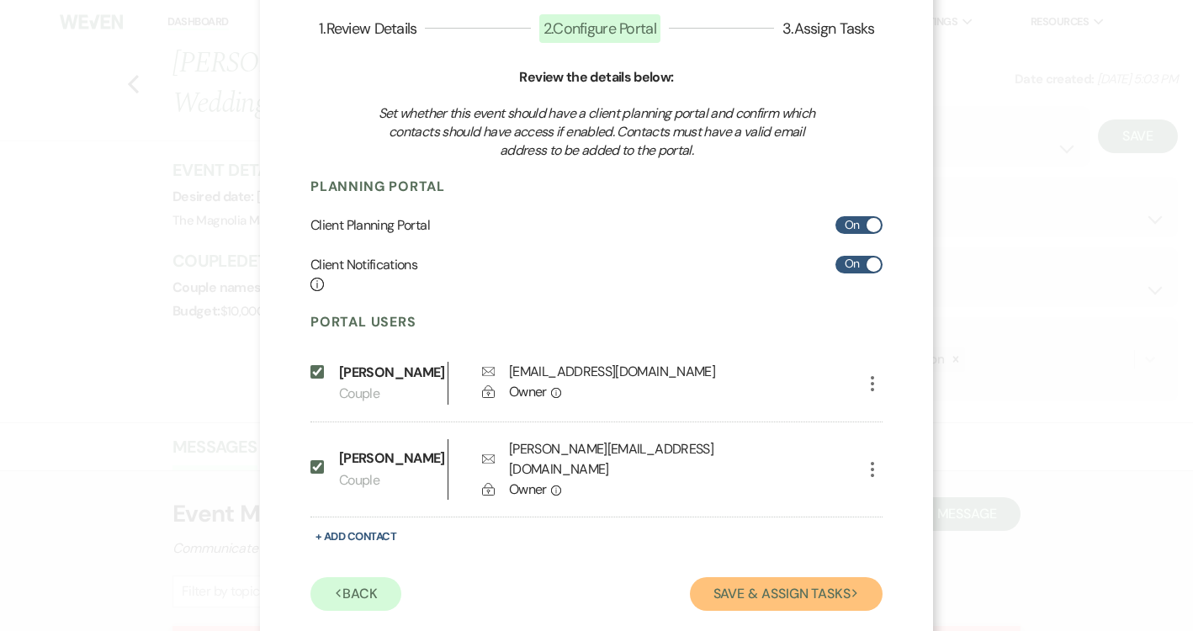
click at [756, 577] on button "Save & Assign Tasks Next" at bounding box center [786, 594] width 193 height 34
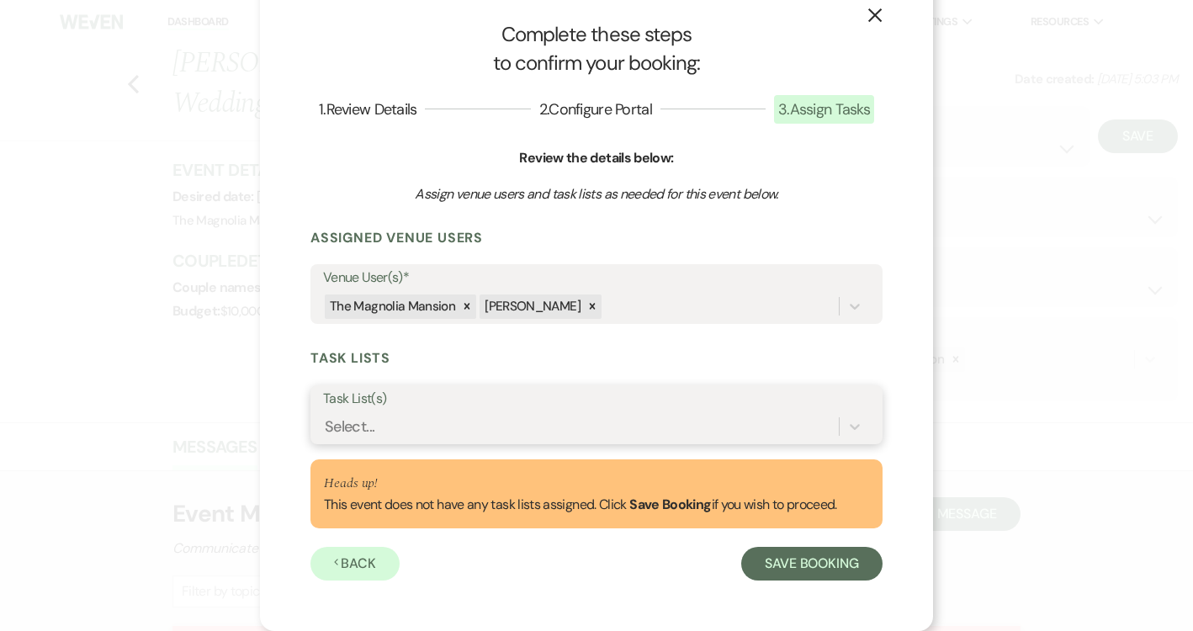
click at [641, 424] on div "Select..." at bounding box center [581, 426] width 516 height 29
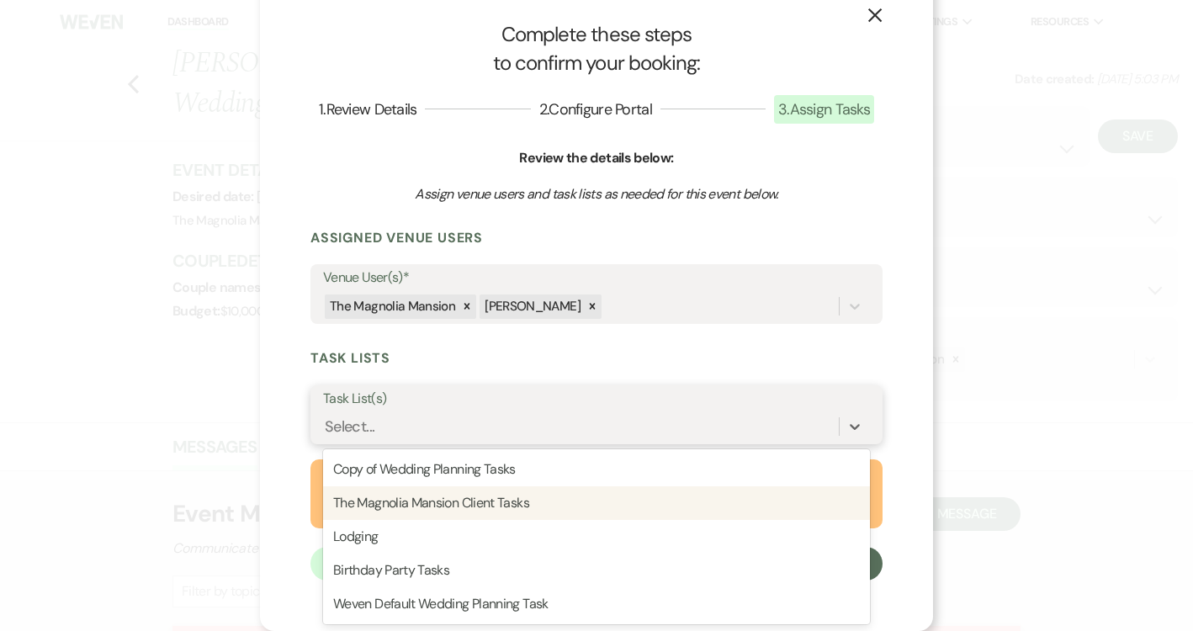
click at [639, 491] on div "The Magnolia Mansion Client Tasks" at bounding box center [596, 503] width 547 height 34
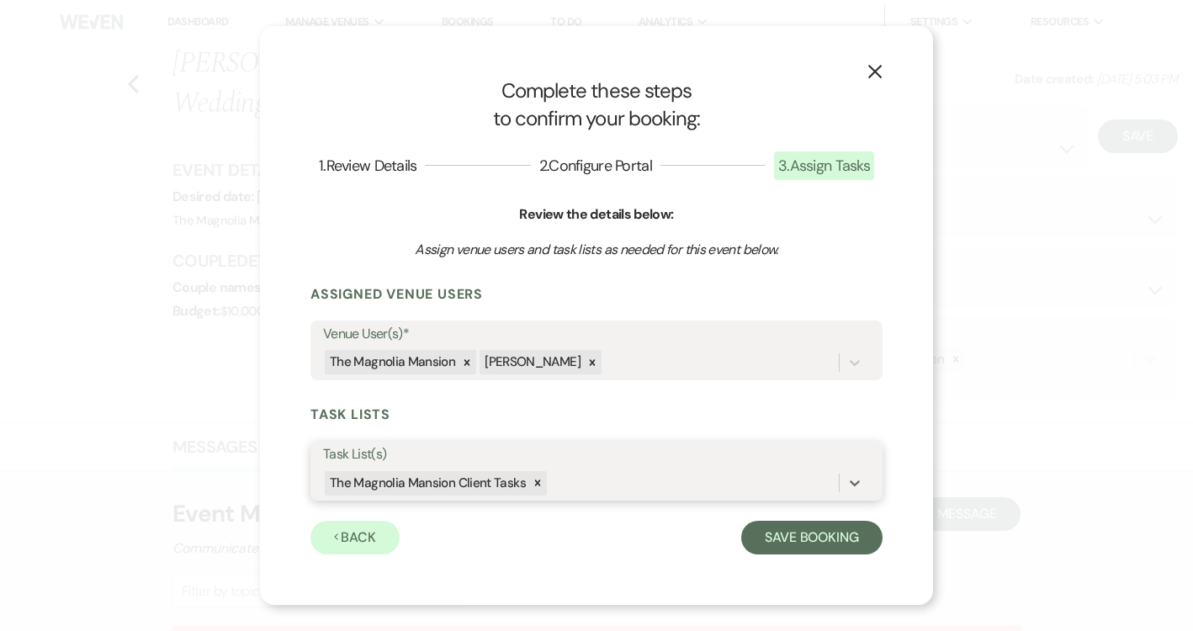
scroll to position [0, 0]
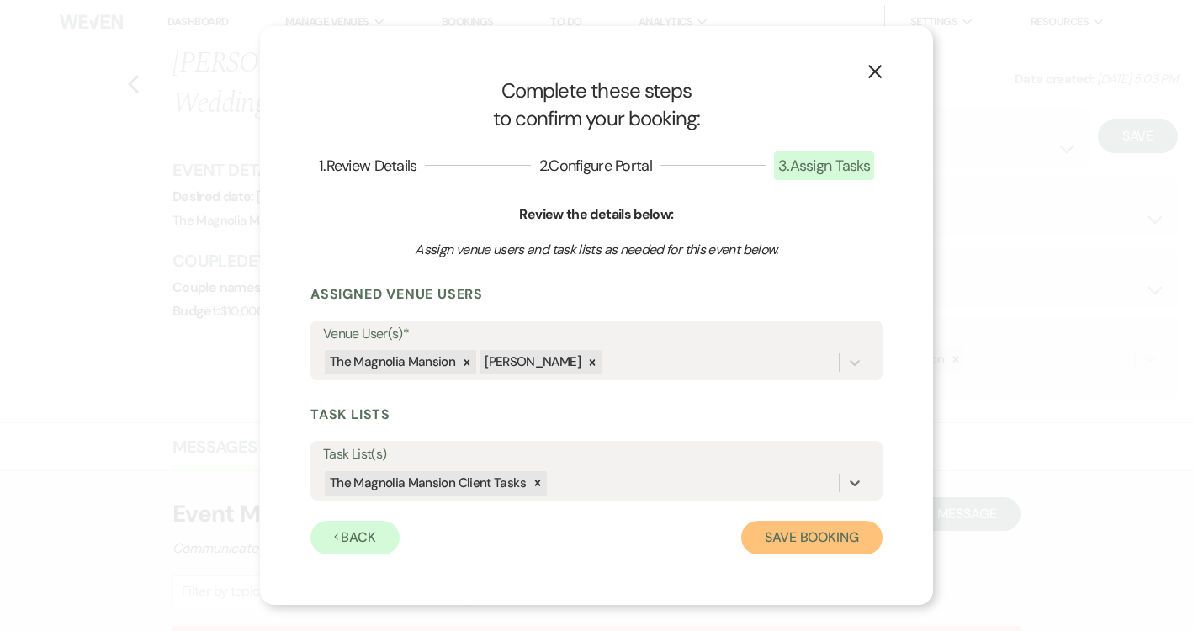
click at [795, 546] on button "Save Booking" at bounding box center [811, 538] width 141 height 34
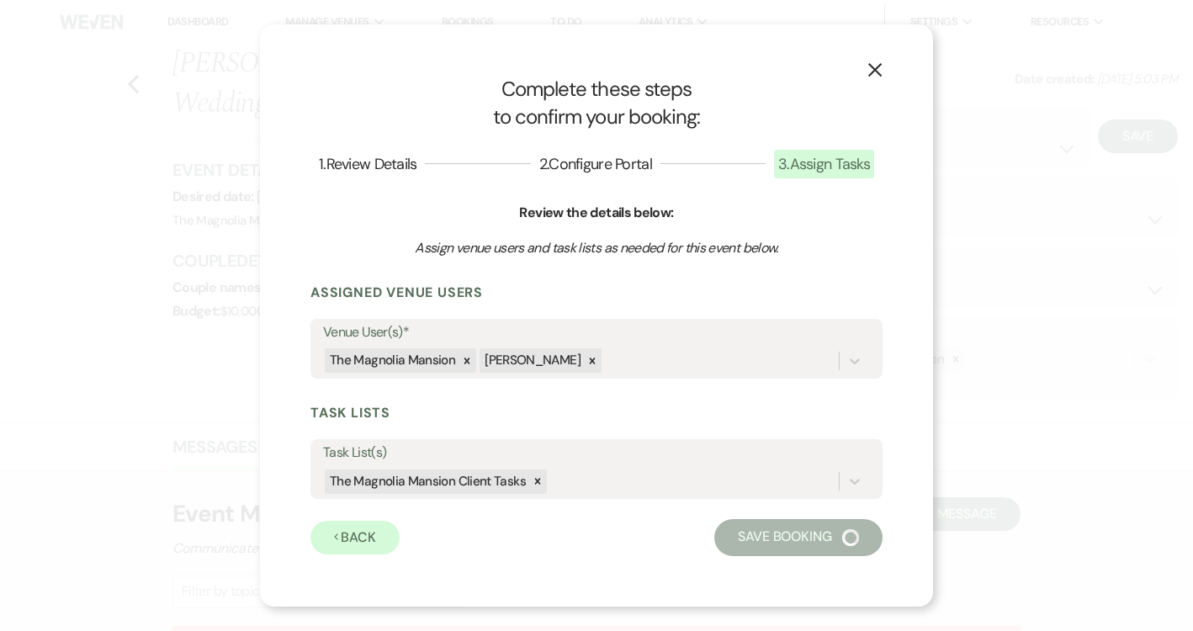
select select "14"
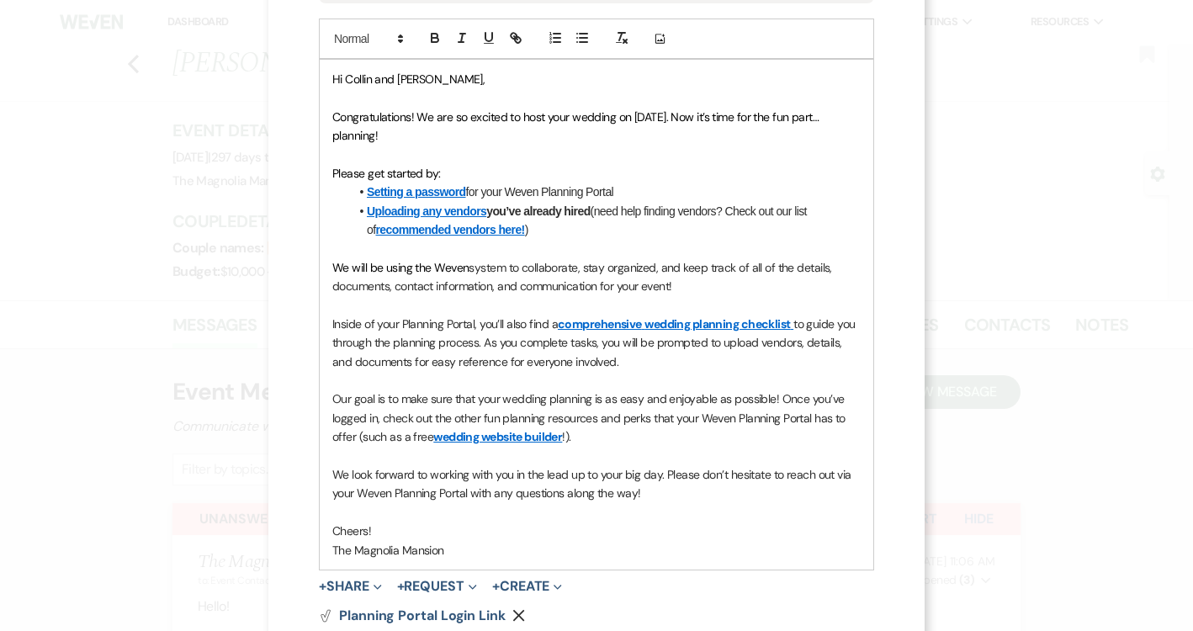
scroll to position [414, 0]
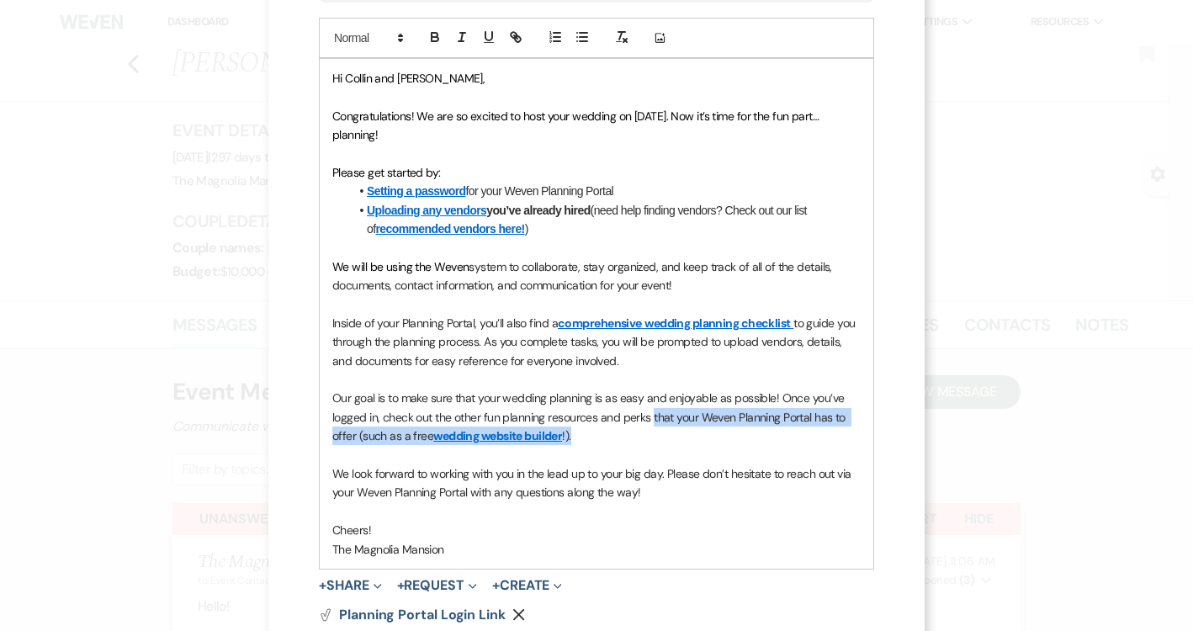
drag, startPoint x: 592, startPoint y: 434, endPoint x: 651, endPoint y: 414, distance: 62.3
click at [651, 414] on p "Our goal is to make sure that your wedding planning is as easy and enjoyable as…" at bounding box center [596, 417] width 528 height 56
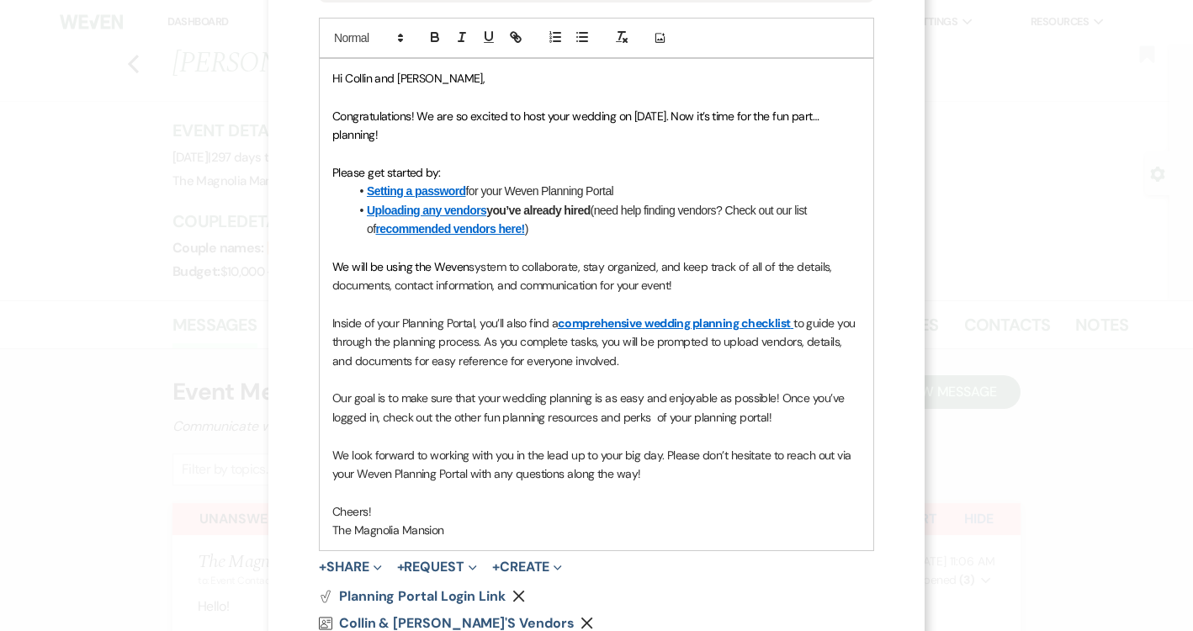
click at [652, 413] on span "Our goal is to make sure that your wedding planning is as easy and enjoyable as…" at bounding box center [589, 407] width 515 height 34
click at [496, 514] on p "Cheers!" at bounding box center [596, 511] width 528 height 19
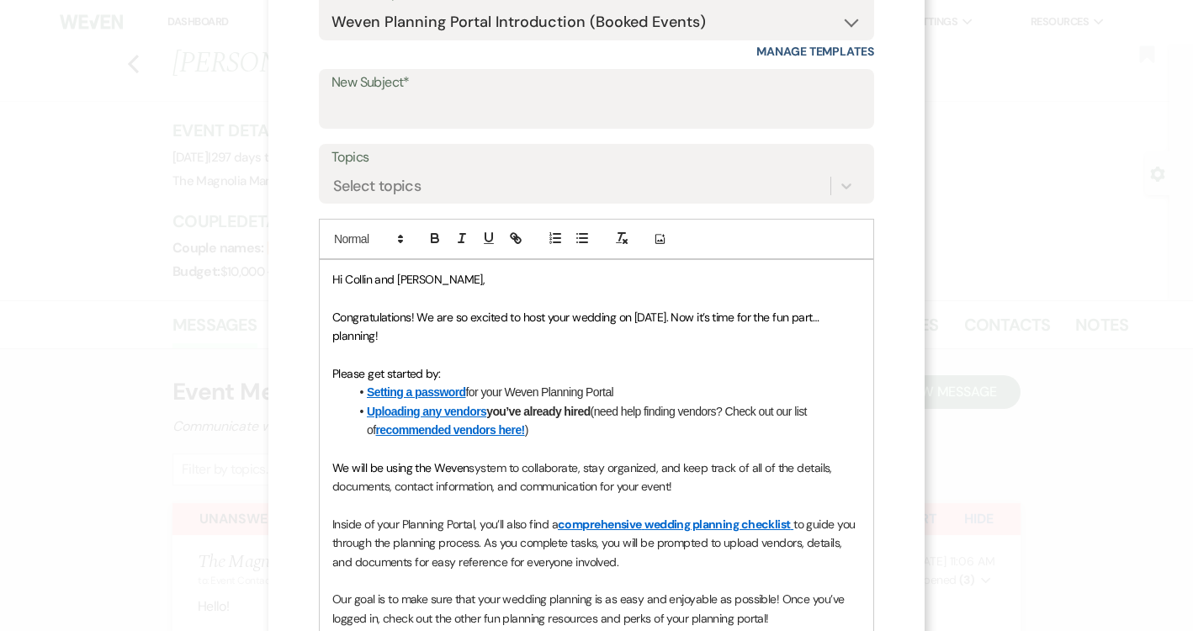
scroll to position [157, 0]
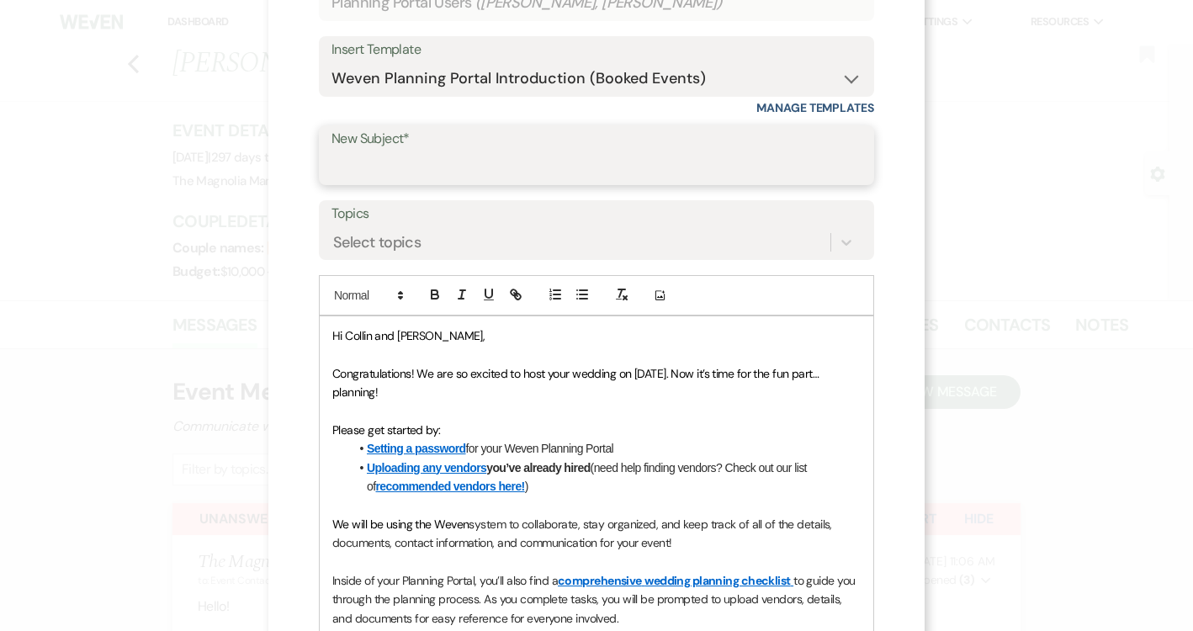
click at [508, 154] on input "New Subject*" at bounding box center [597, 167] width 530 height 33
type input "Welcome & Here to Support You at The Magnolia Mansion"
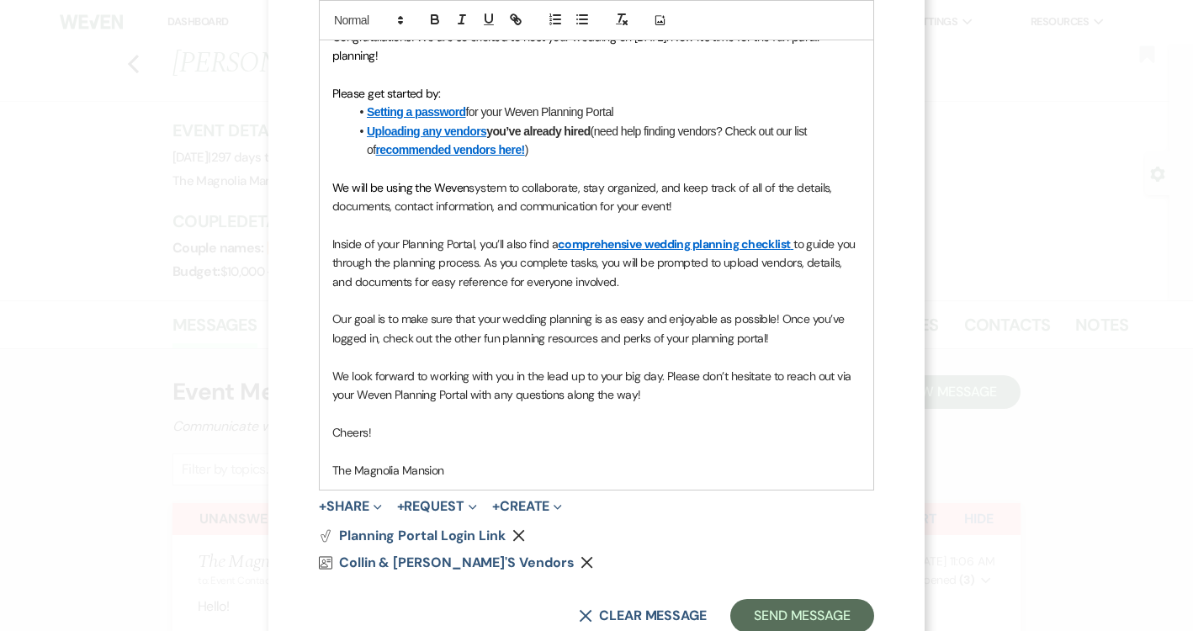
scroll to position [534, 0]
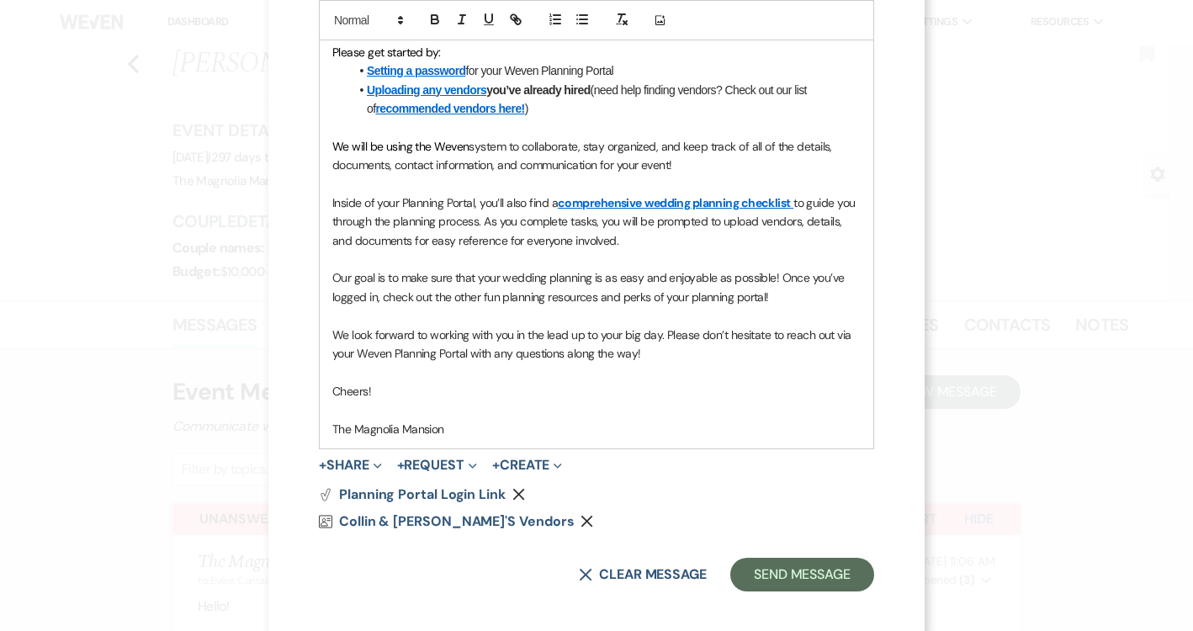
click at [784, 554] on form "Saving draft... Recipients* Planning Portal Users ( Collin Walker, Candice Douc…" at bounding box center [596, 87] width 555 height 1005
click at [784, 556] on form "Saving draft... Recipients* Planning Portal Users ( Collin Walker, Candice Douc…" at bounding box center [596, 87] width 555 height 1005
click at [760, 573] on button "Send Message" at bounding box center [802, 575] width 144 height 34
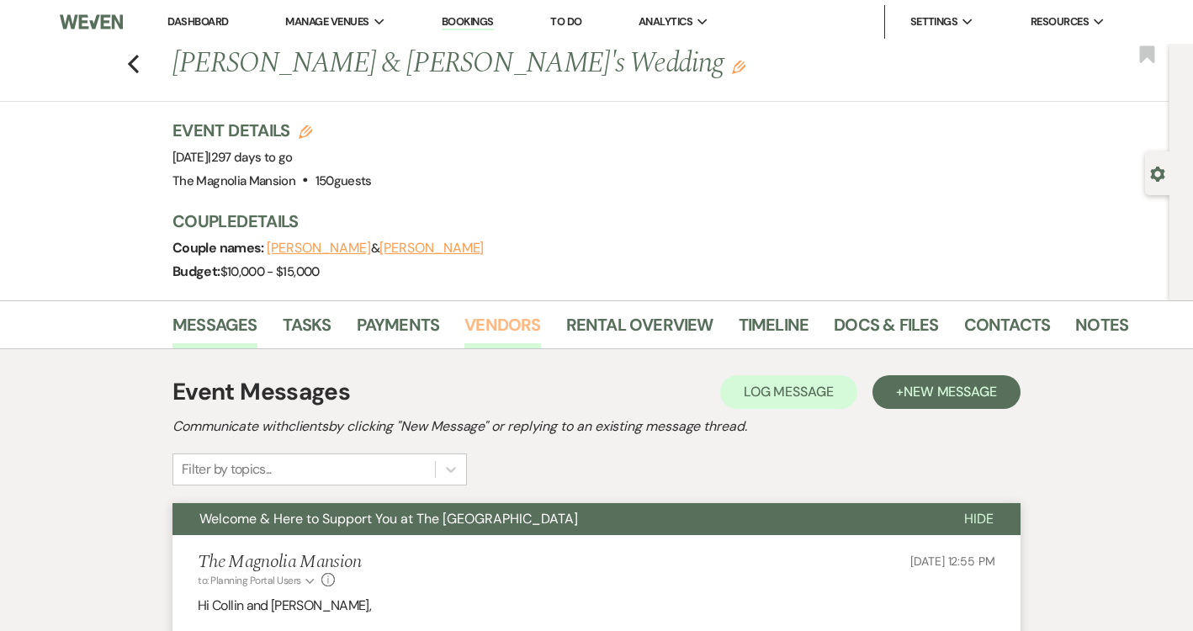
click at [497, 313] on link "Vendors" at bounding box center [502, 329] width 76 height 37
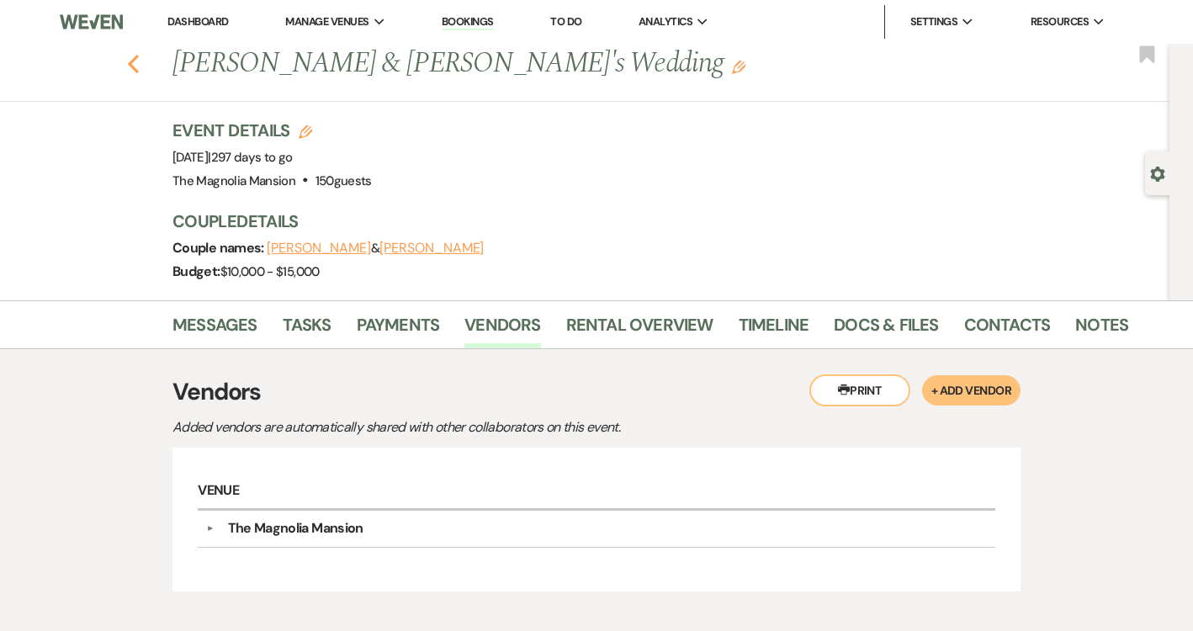
click at [136, 56] on use "button" at bounding box center [133, 64] width 11 height 19
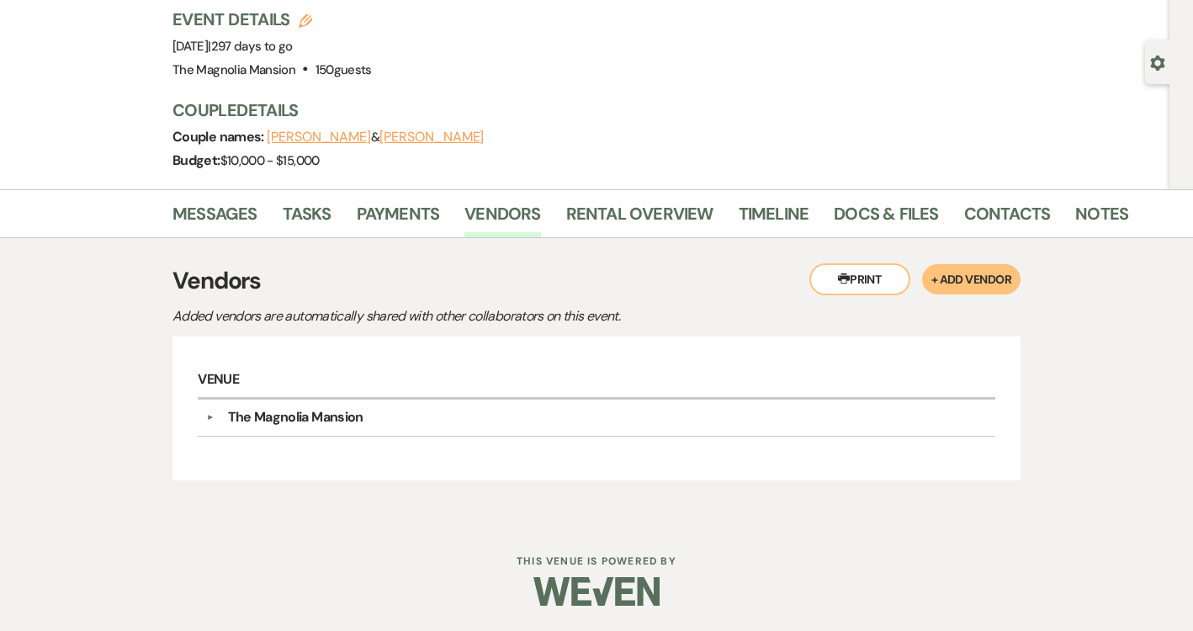
select select "6"
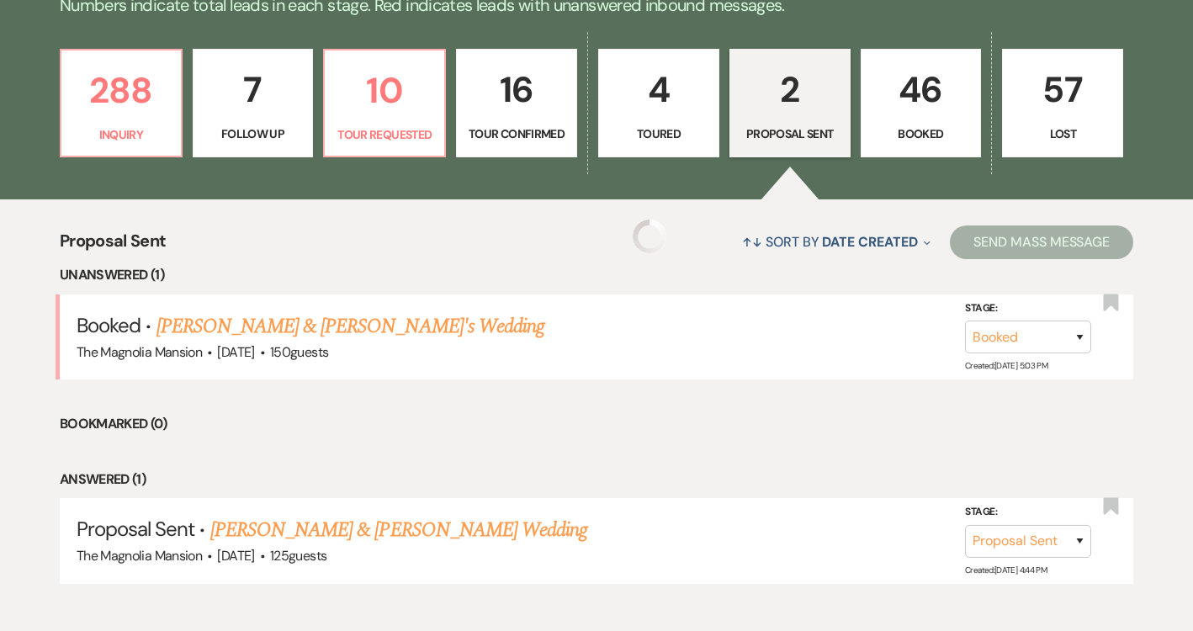
scroll to position [443, 0]
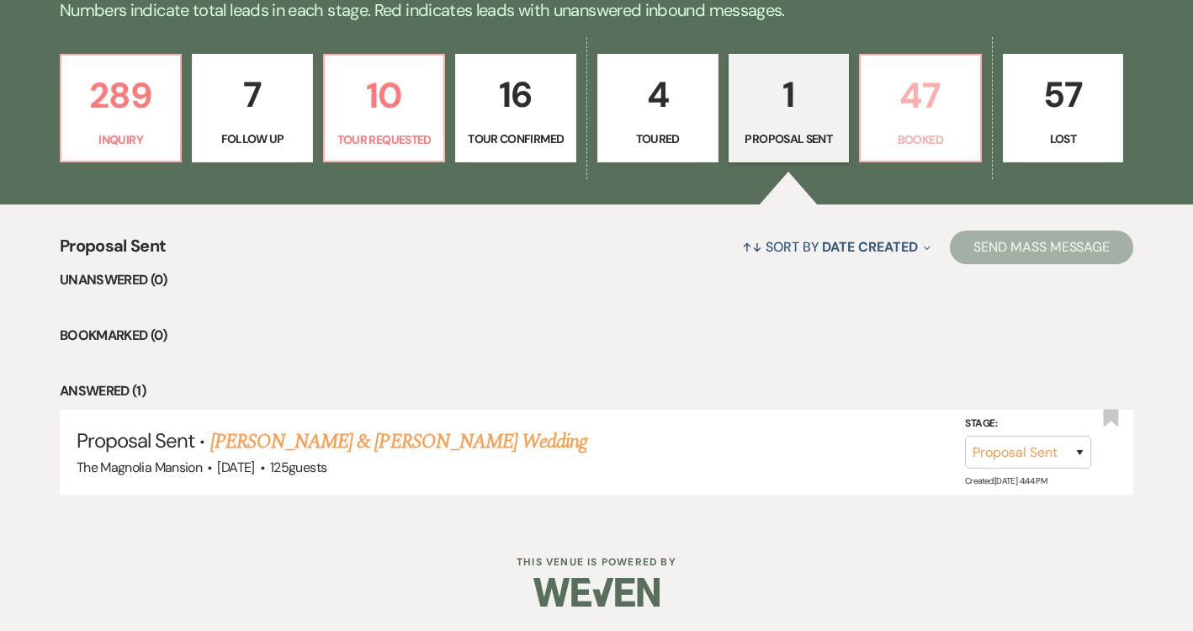
click at [913, 119] on p "47" at bounding box center [920, 95] width 99 height 56
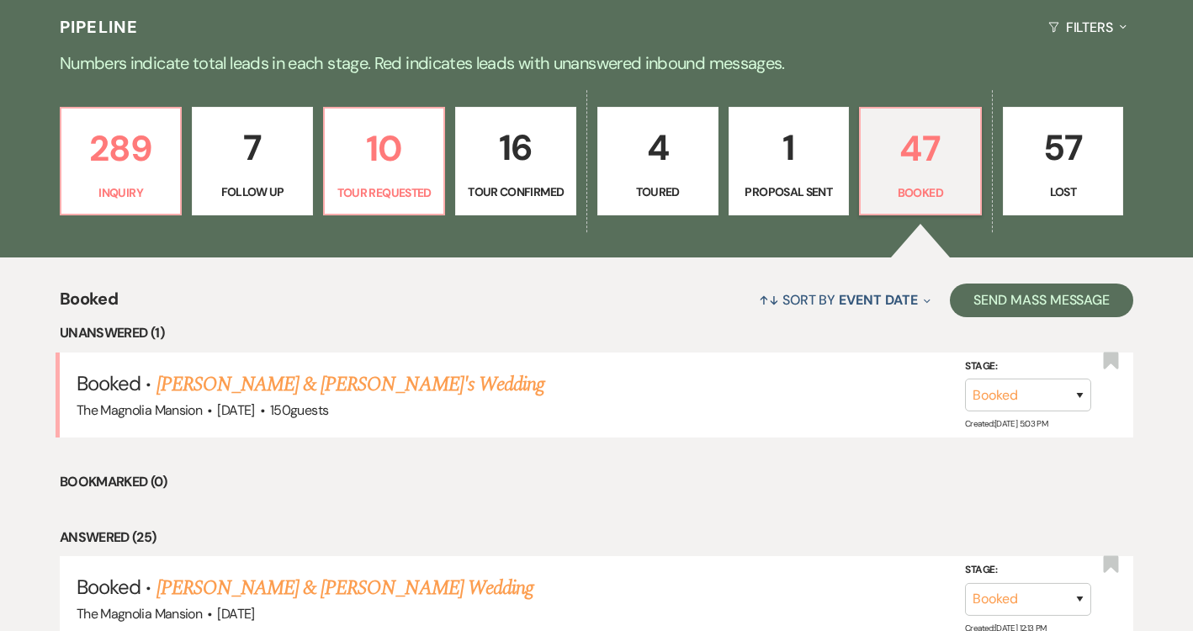
click at [694, 141] on p "4" at bounding box center [657, 147] width 99 height 56
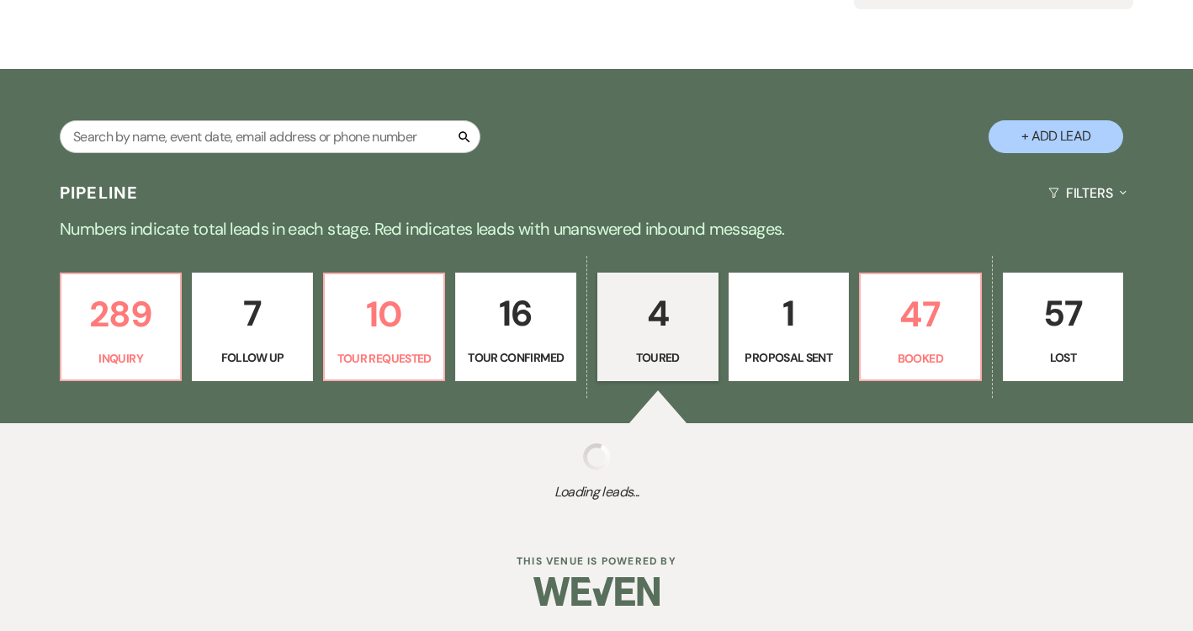
scroll to position [390, 0]
select select "5"
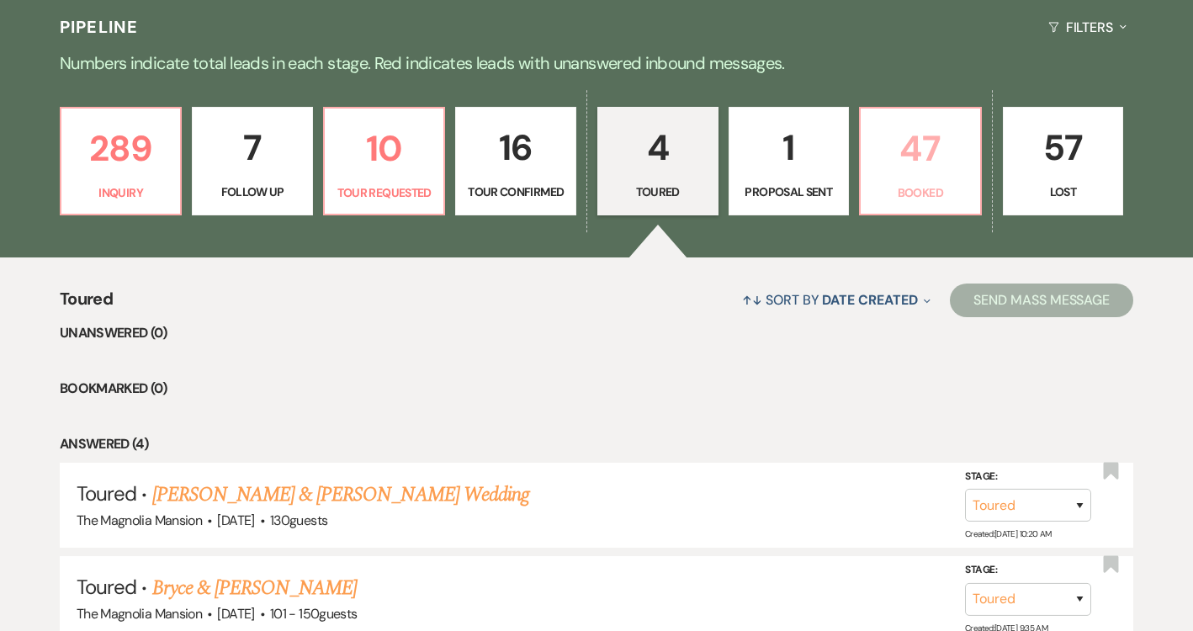
click at [905, 149] on p "47" at bounding box center [920, 148] width 99 height 56
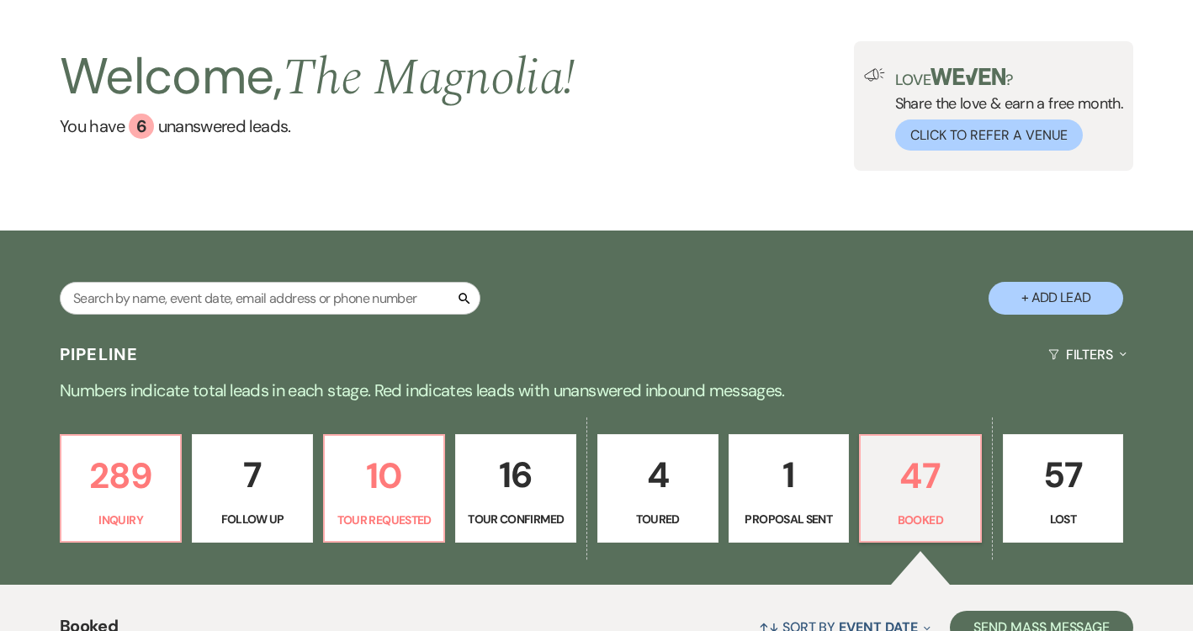
scroll to position [45, 0]
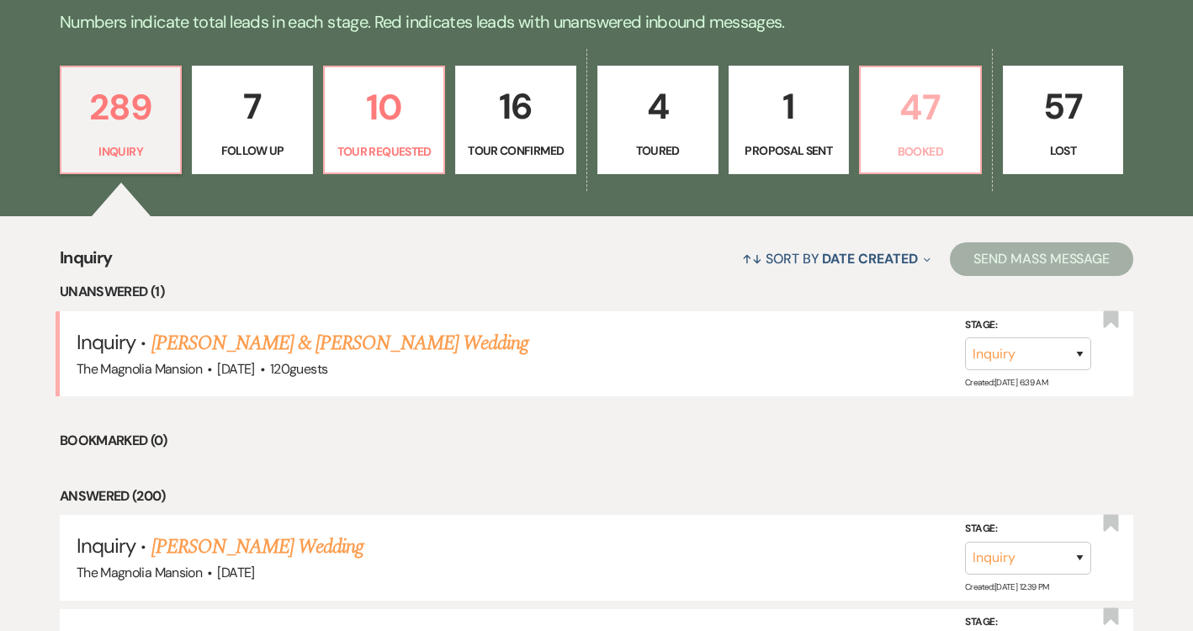
click at [905, 123] on p "47" at bounding box center [920, 107] width 99 height 56
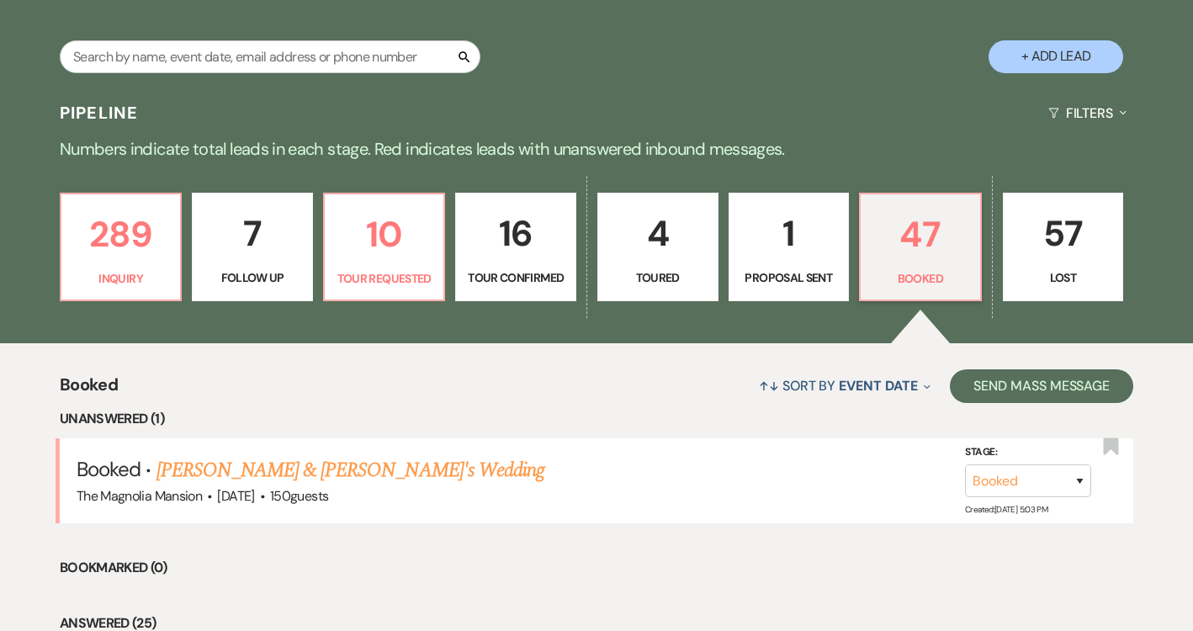
scroll to position [263, 0]
